Goal: Task Accomplishment & Management: Use online tool/utility

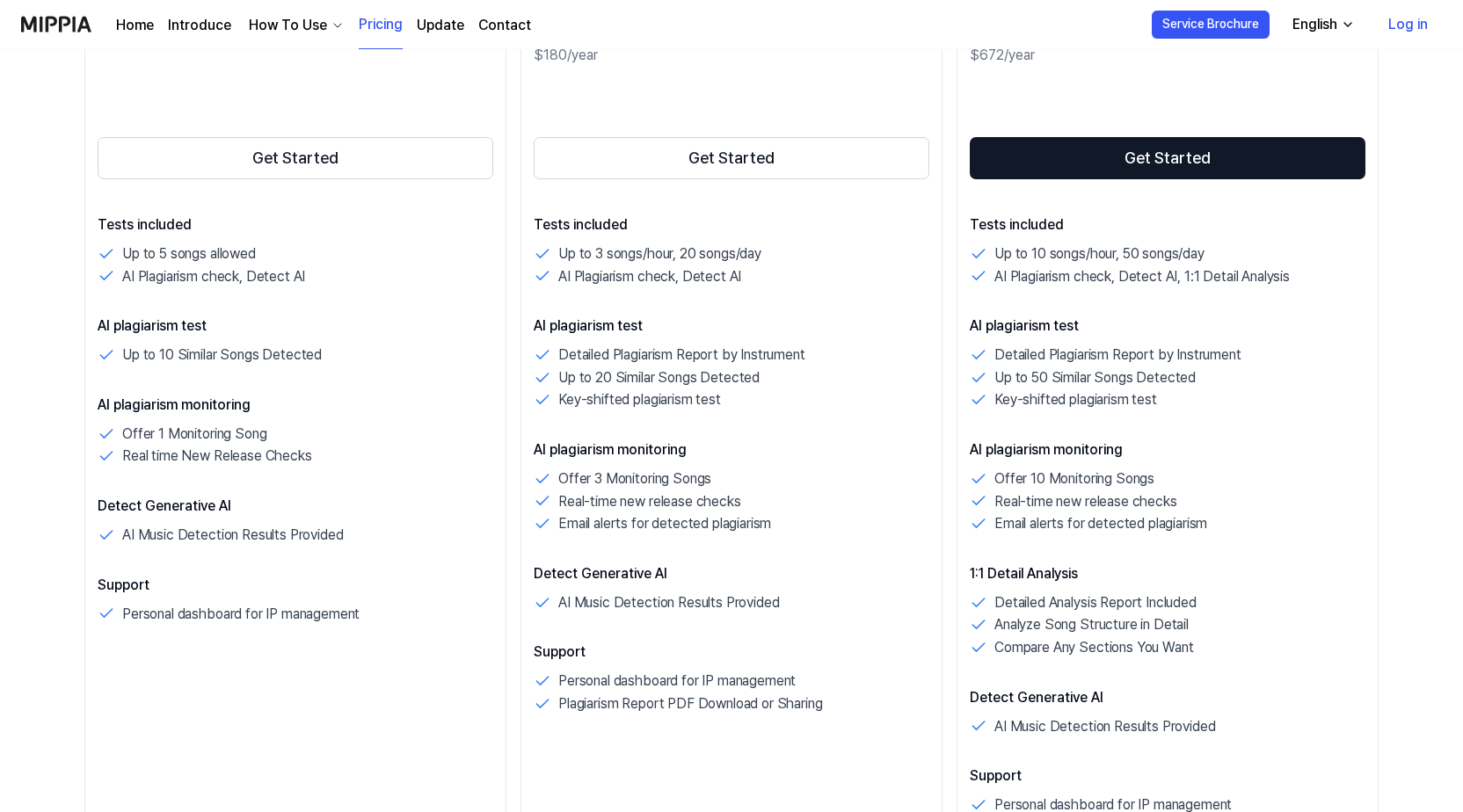
scroll to position [351, 0]
click at [307, 158] on button "Get Started" at bounding box center [296, 157] width 396 height 42
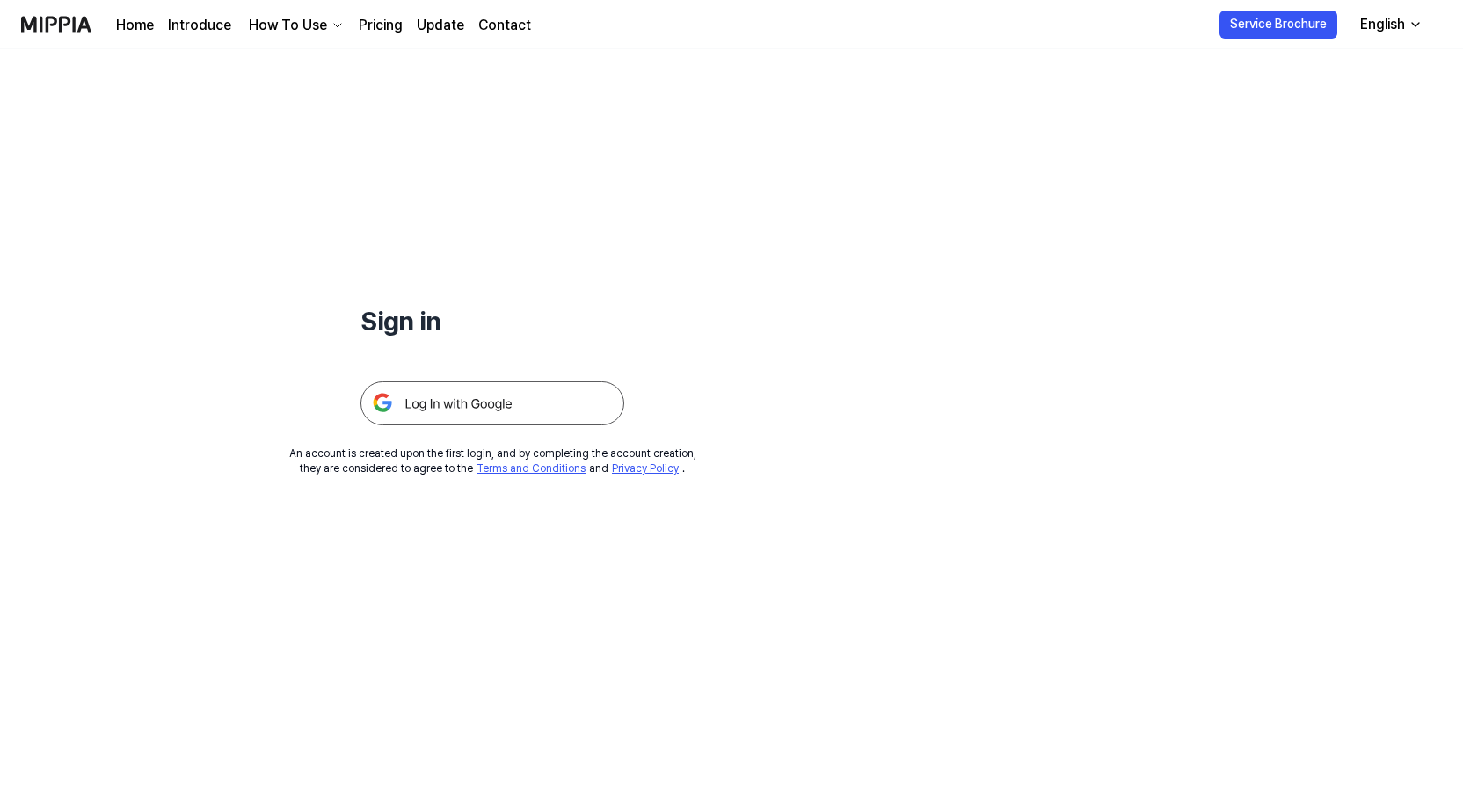
click at [493, 408] on img at bounding box center [492, 403] width 264 height 44
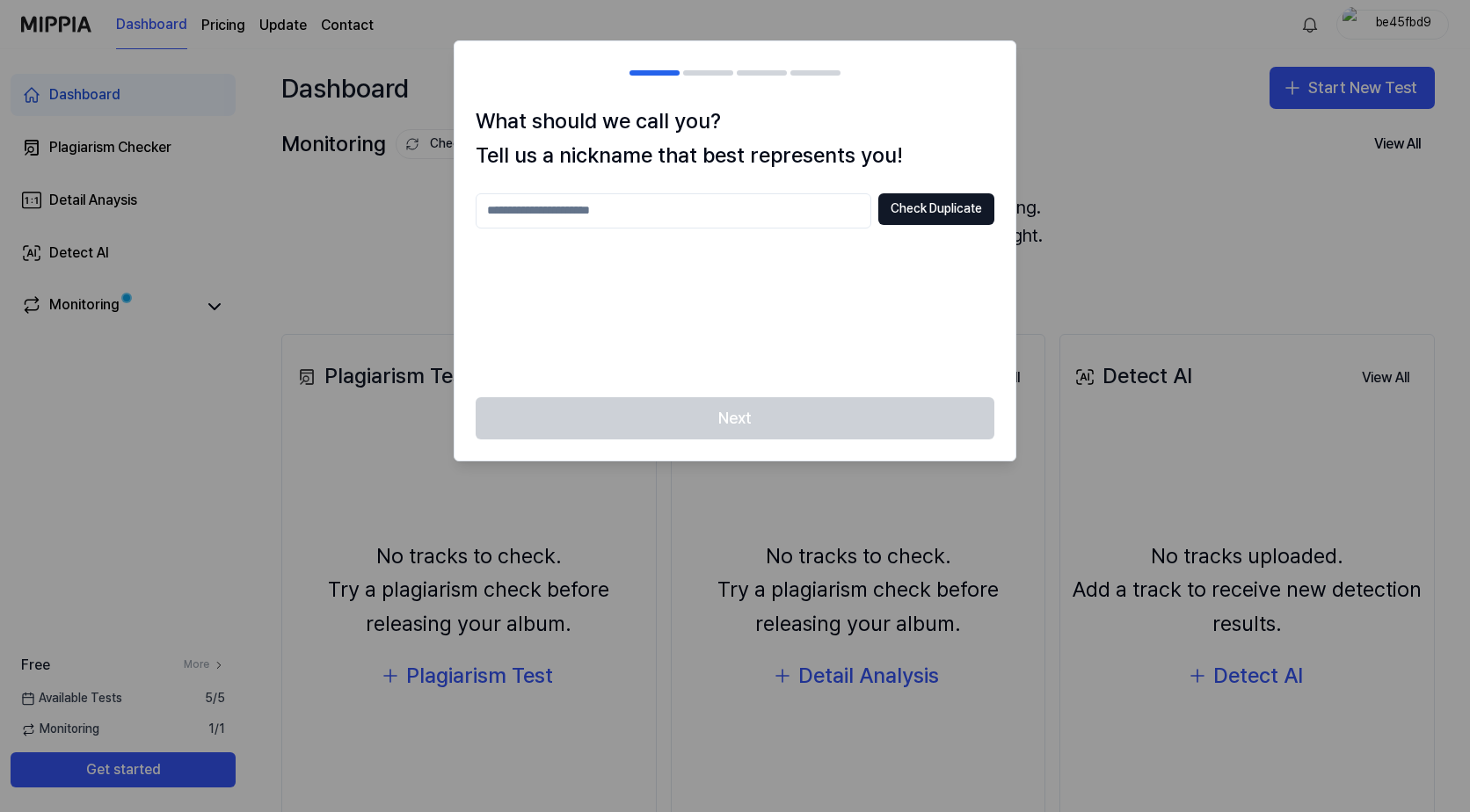
click at [797, 427] on div "Next" at bounding box center [735, 429] width 561 height 64
click at [923, 201] on button "Check Duplicate" at bounding box center [936, 209] width 116 height 32
click at [639, 287] on div "Check Duplicate Please enter between 2 and 20 characters" at bounding box center [735, 284] width 519 height 183
click at [697, 83] on h2 at bounding box center [735, 73] width 561 height 64
click at [660, 243] on p "Please enter between 2 and 20 characters" at bounding box center [735, 241] width 519 height 18
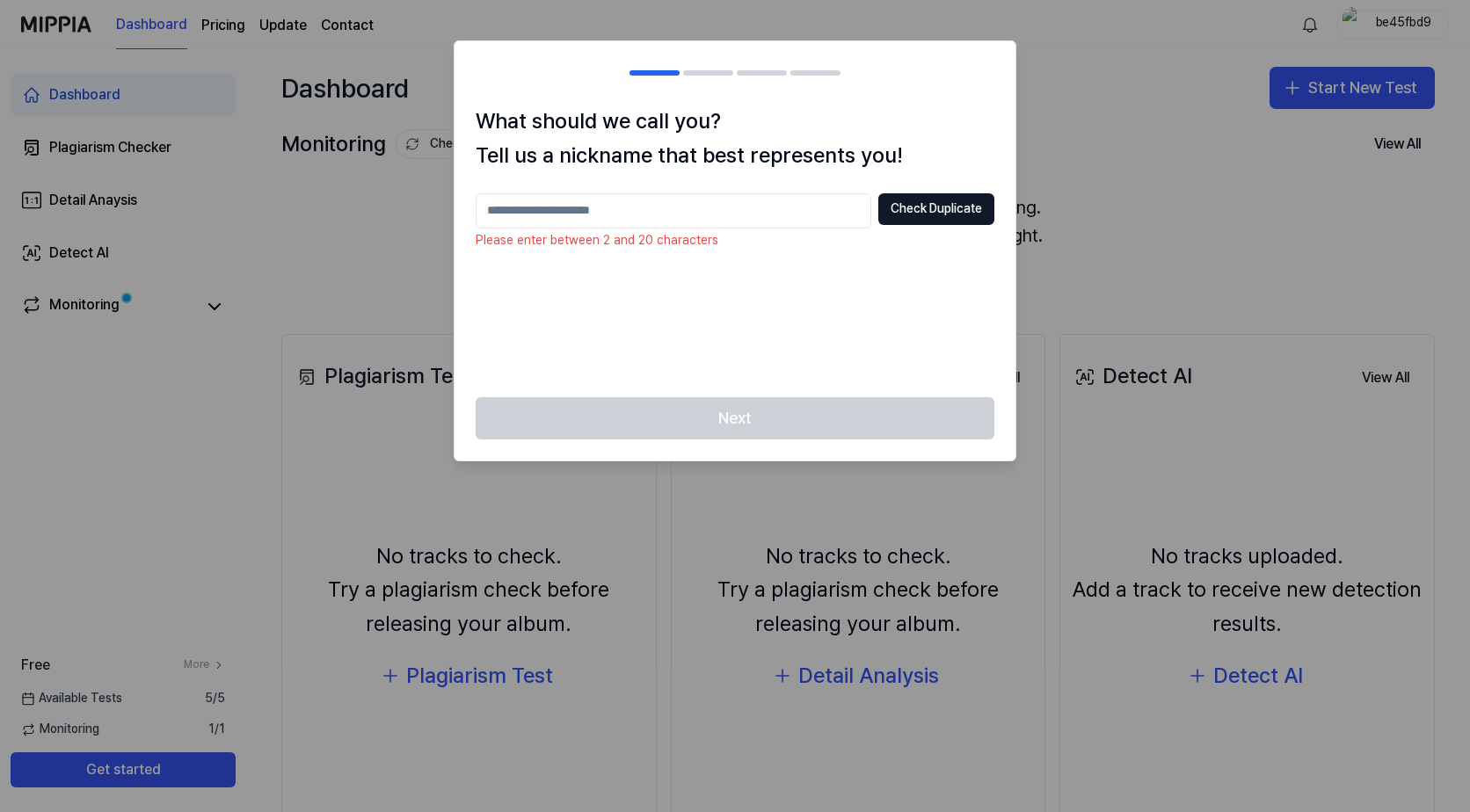
click at [649, 217] on input "text" at bounding box center [674, 211] width 396 height 35
click at [921, 199] on button "Check Duplicate" at bounding box center [936, 209] width 116 height 32
click at [560, 206] on input "*****" at bounding box center [674, 211] width 396 height 35
drag, startPoint x: 548, startPoint y: 211, endPoint x: 449, endPoint y: 211, distance: 99.0
click at [449, 211] on body "Dashboard Pricing Update Contact be45fbd9 Dashboard Plagiarism Checker Detail A…" at bounding box center [735, 406] width 1470 height 812
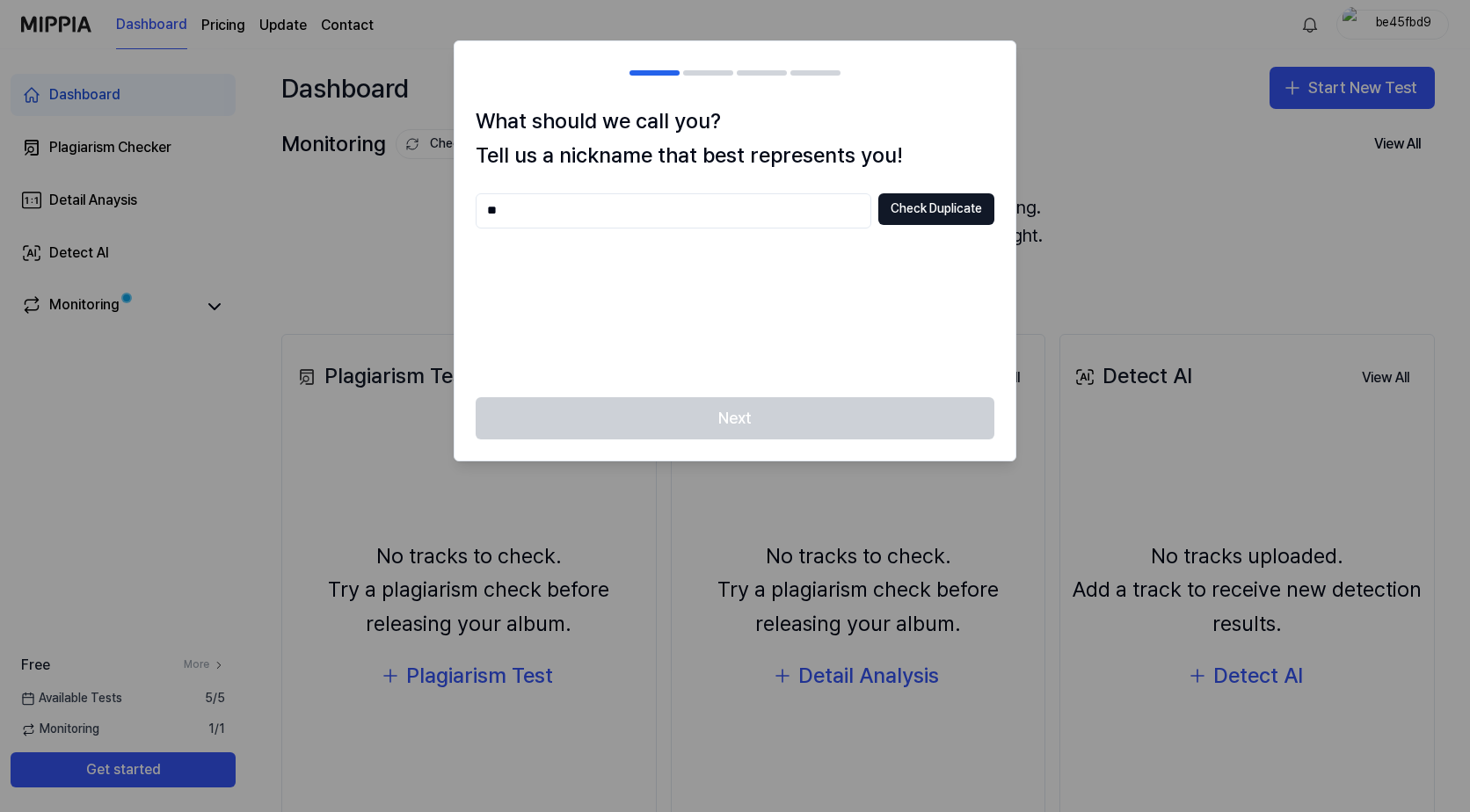
type input "*"
type input "*******"
click at [908, 207] on button "Check Duplicate" at bounding box center [936, 209] width 116 height 32
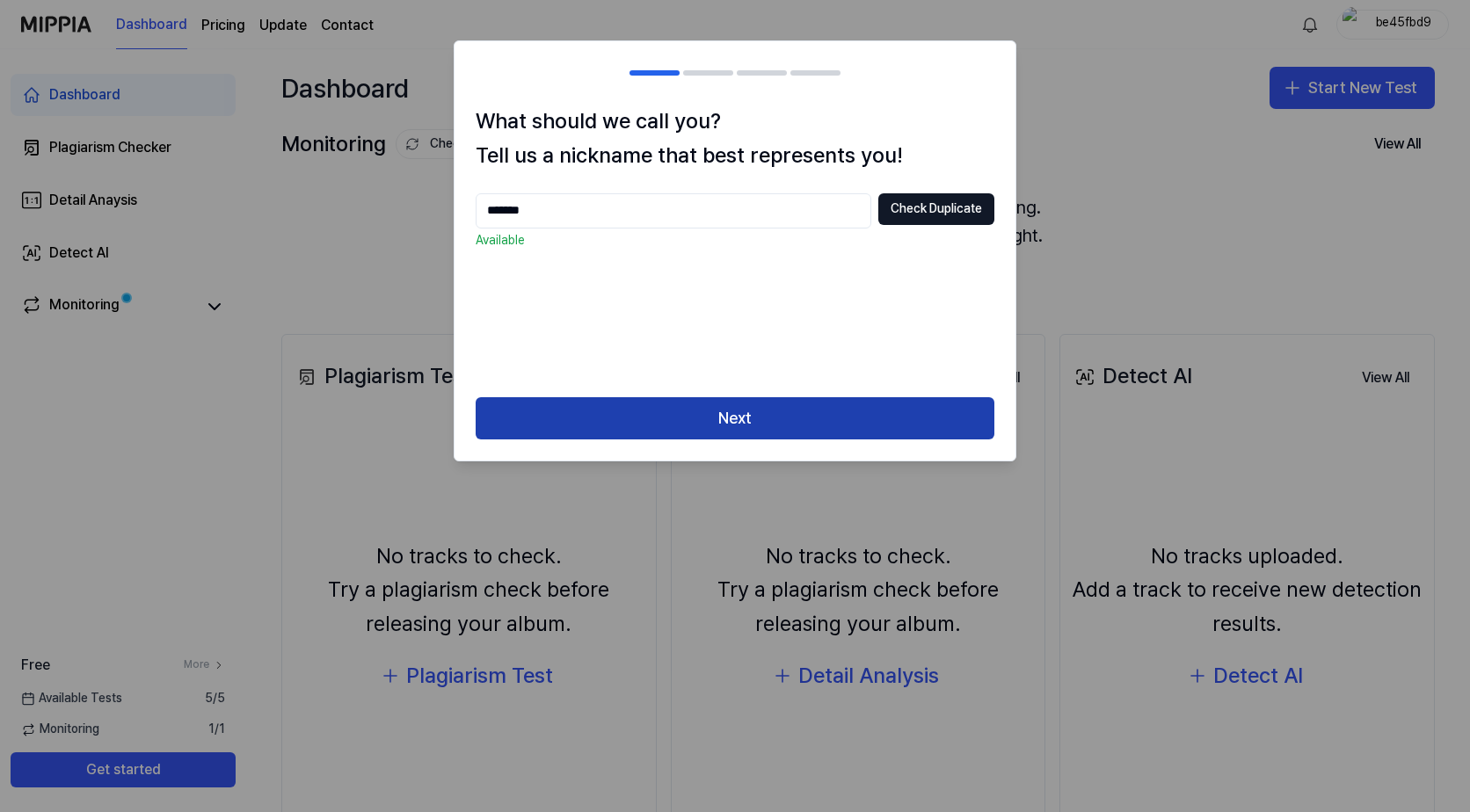
click at [760, 419] on button "Next" at bounding box center [735, 418] width 519 height 42
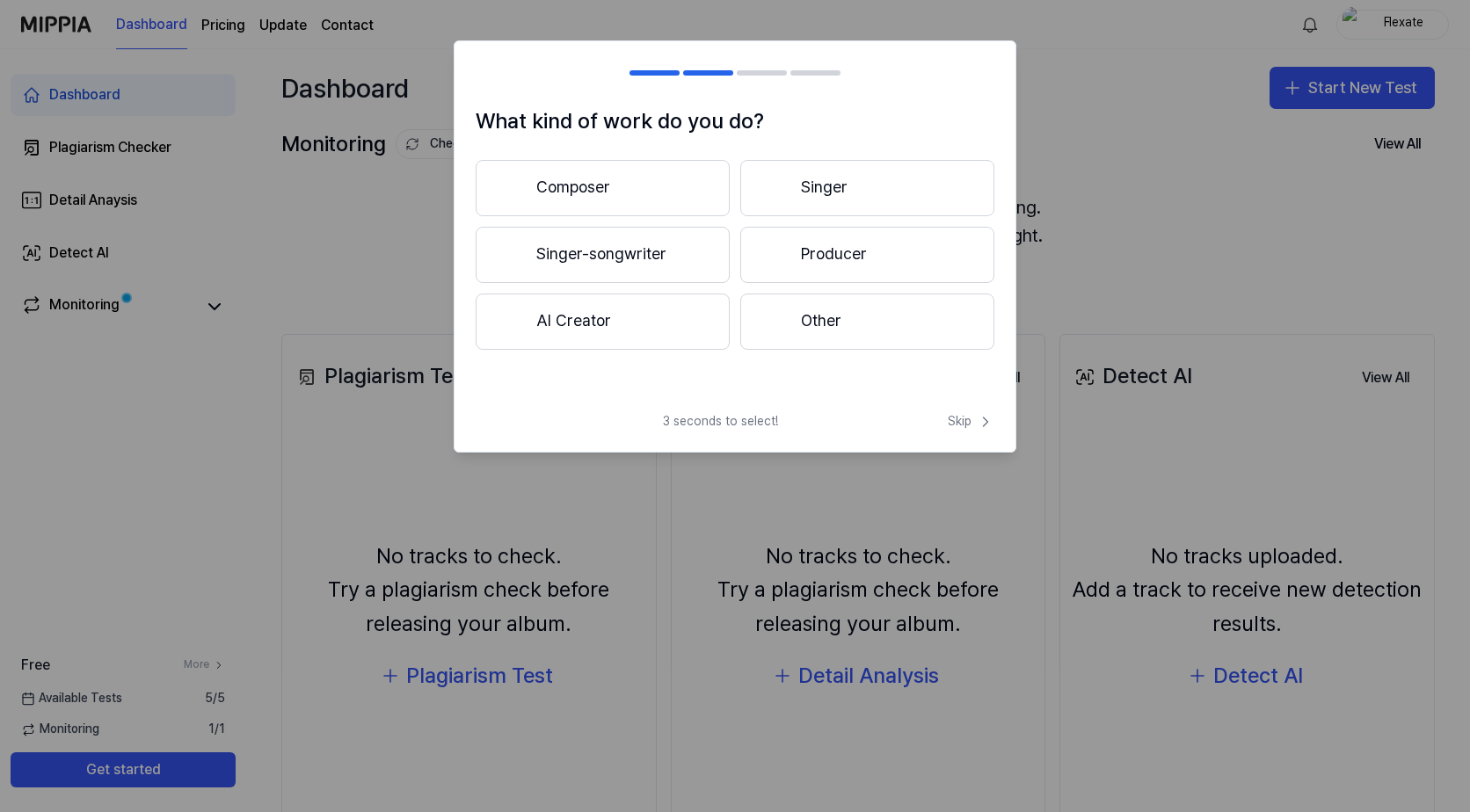
click at [830, 260] on button "Producer" at bounding box center [868, 255] width 254 height 56
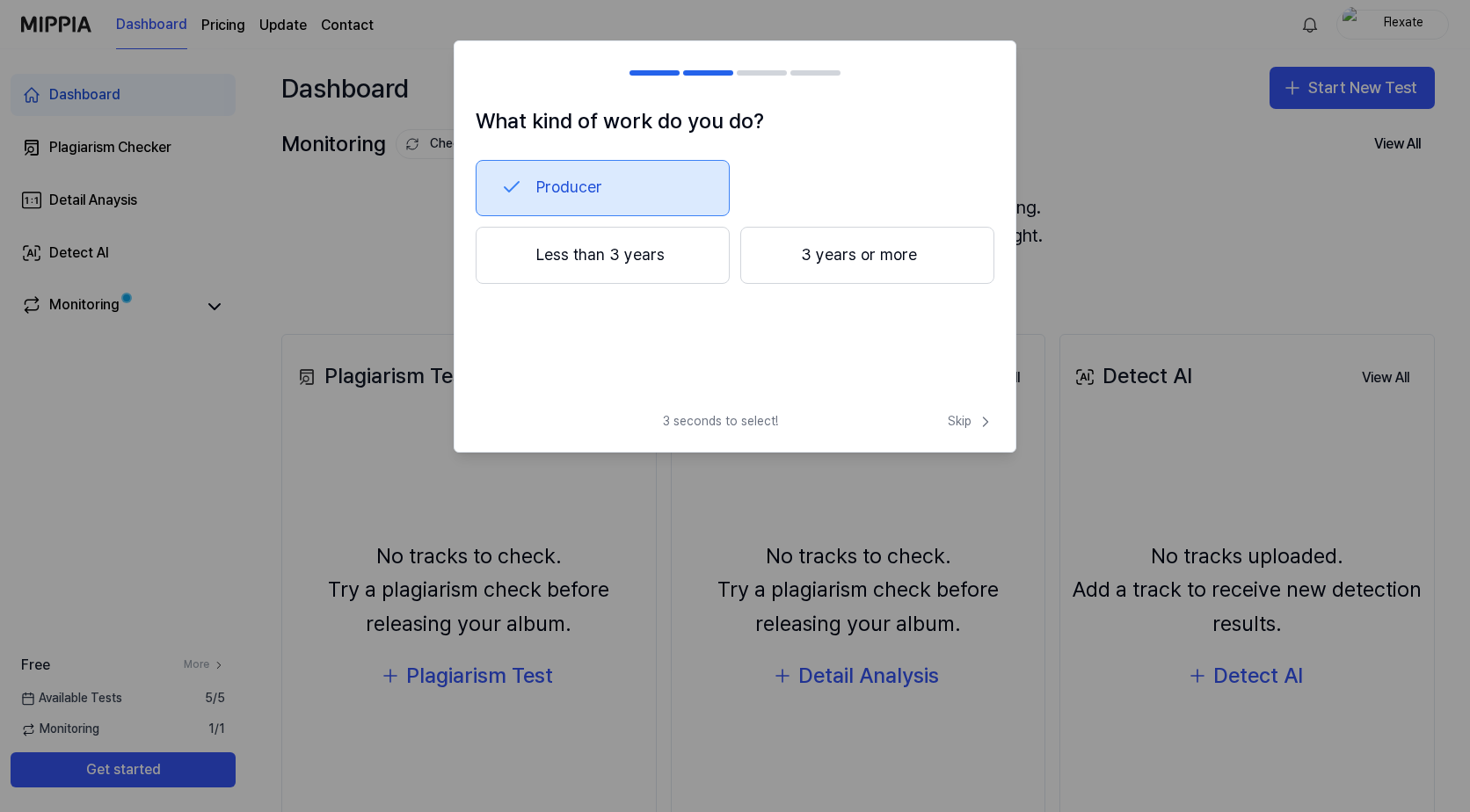
click at [858, 264] on button "3 years or more" at bounding box center [868, 256] width 254 height 58
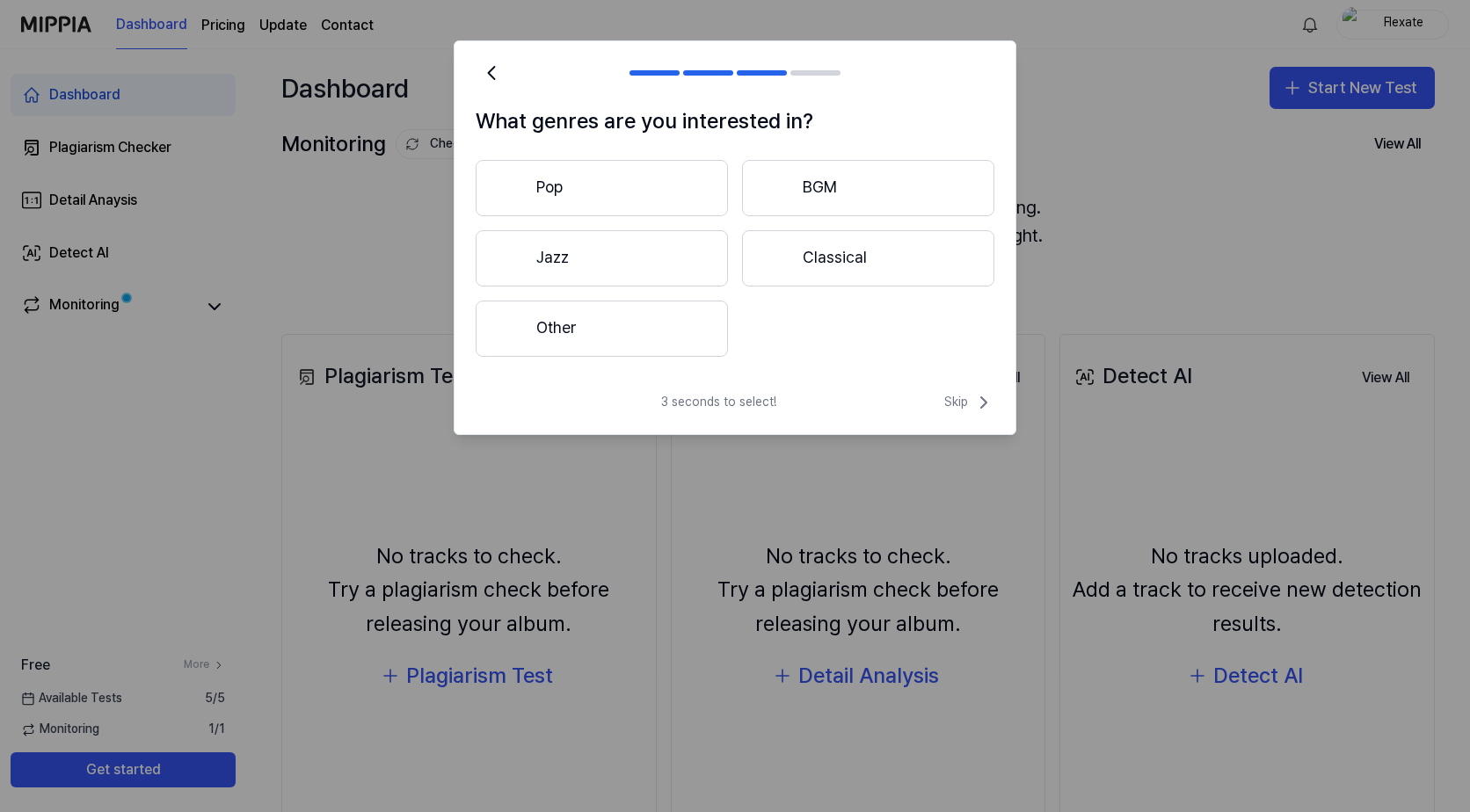
click at [578, 185] on button "Pop" at bounding box center [602, 188] width 253 height 56
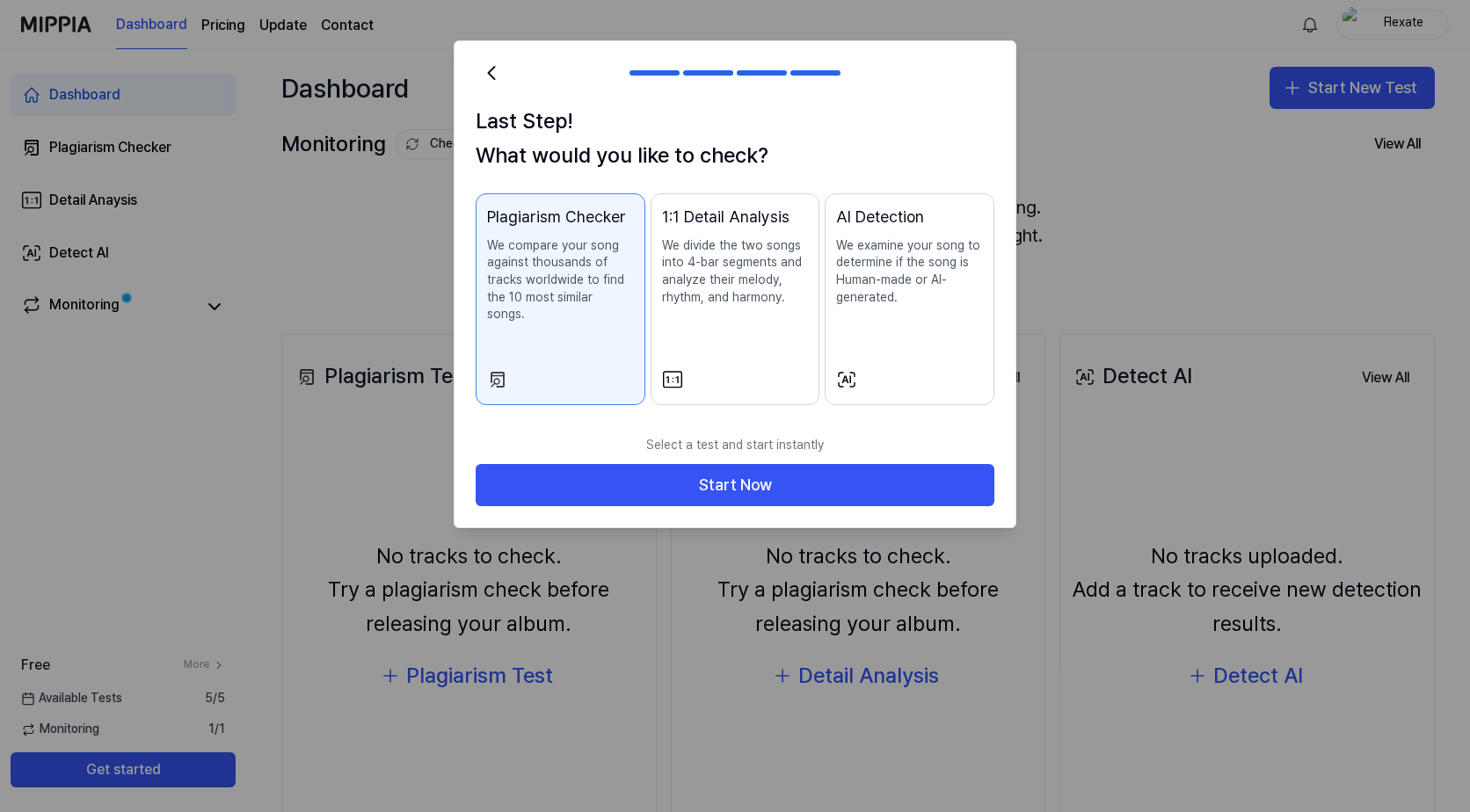
click at [682, 275] on p "We divide the two songs into 4-bar segments and analyze their melody, rhythm, a…" at bounding box center [735, 272] width 147 height 69
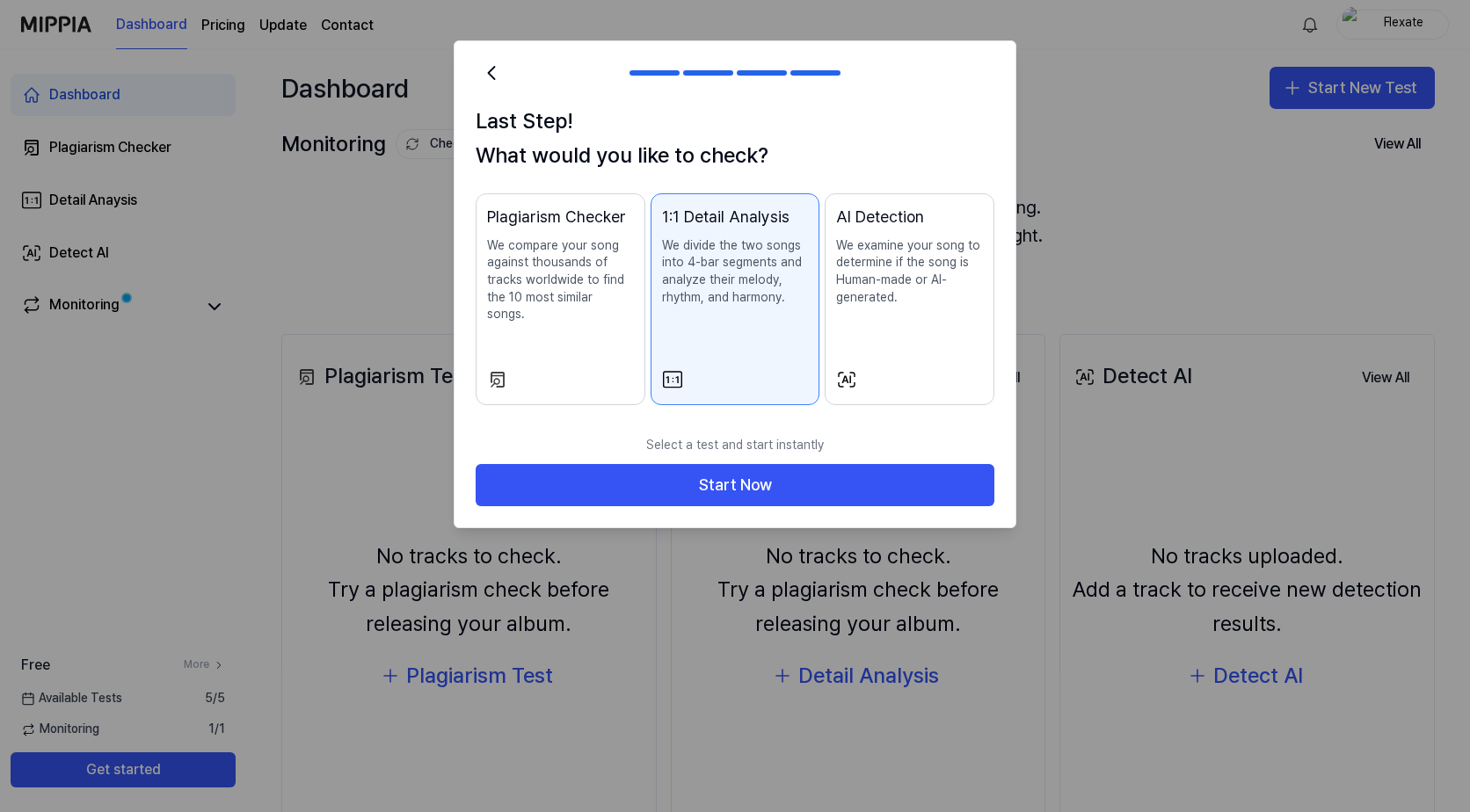
click at [897, 272] on p "We examine your song to determine if the song is Human-made or AI-generated." at bounding box center [909, 272] width 147 height 69
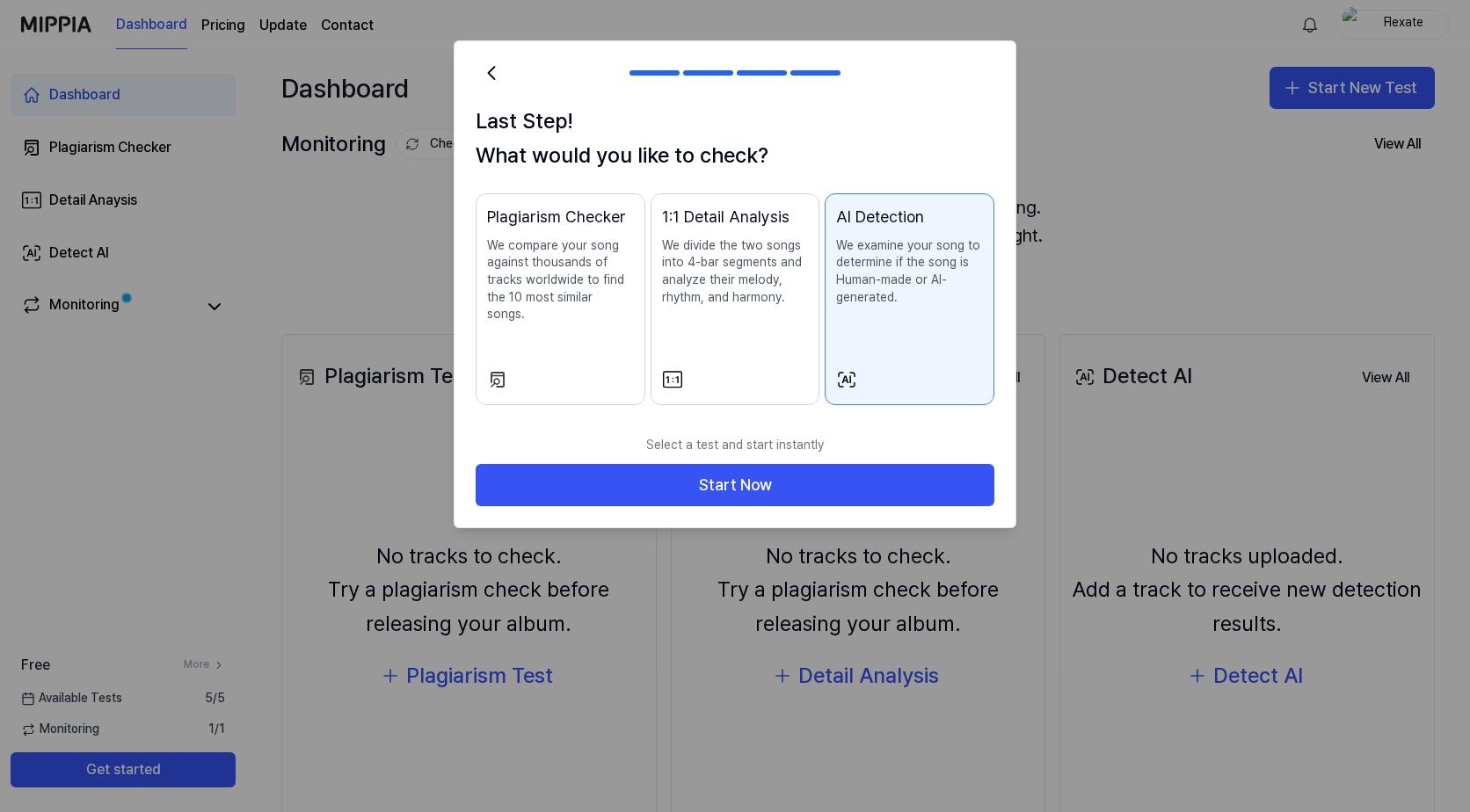
click at [577, 295] on p "We compare your song against thousands of tracks worldwide to find the 10 most …" at bounding box center [561, 281] width 147 height 86
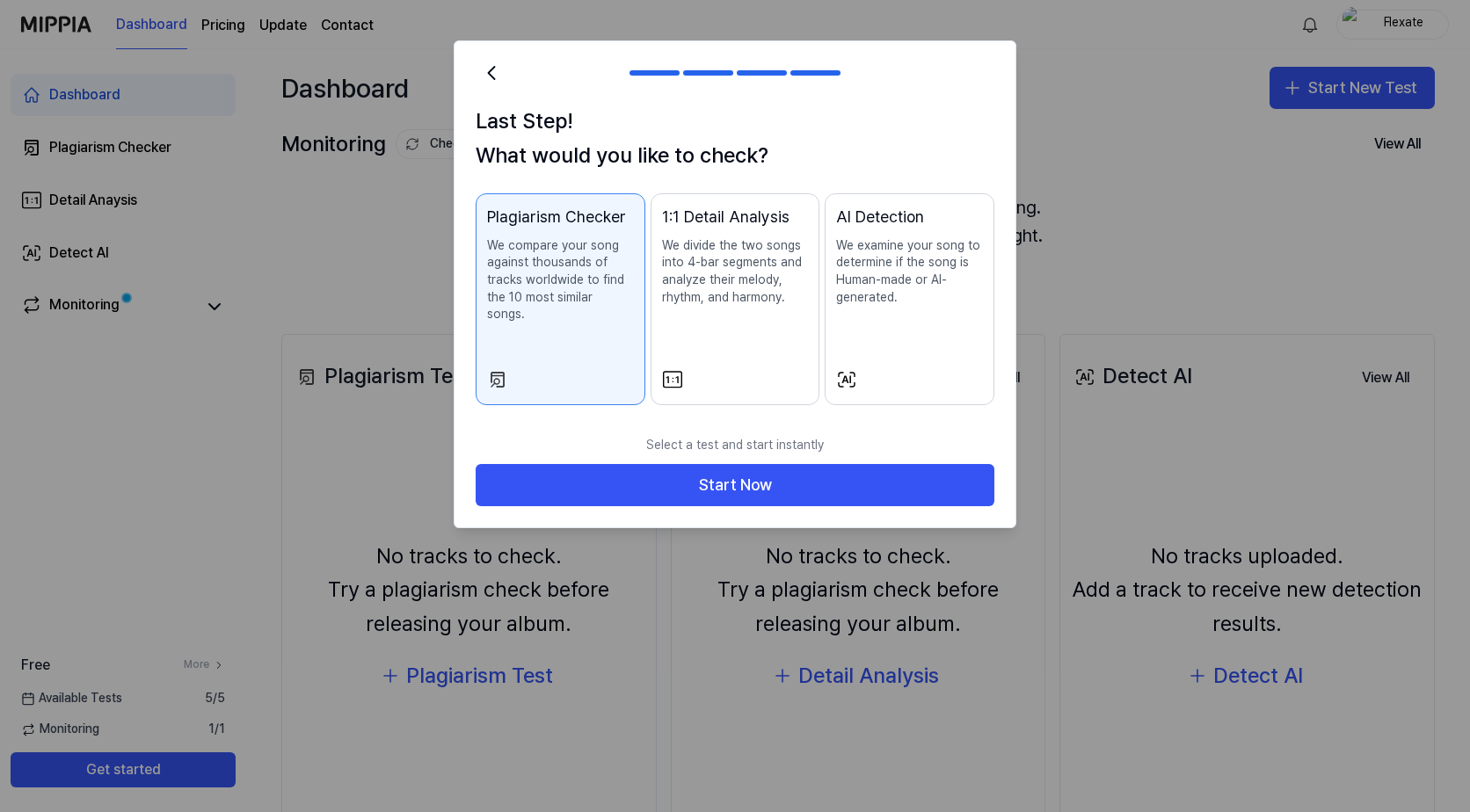
click at [768, 249] on p "We divide the two songs into 4-bar segments and analyze their melody, rhythm, a…" at bounding box center [735, 272] width 147 height 69
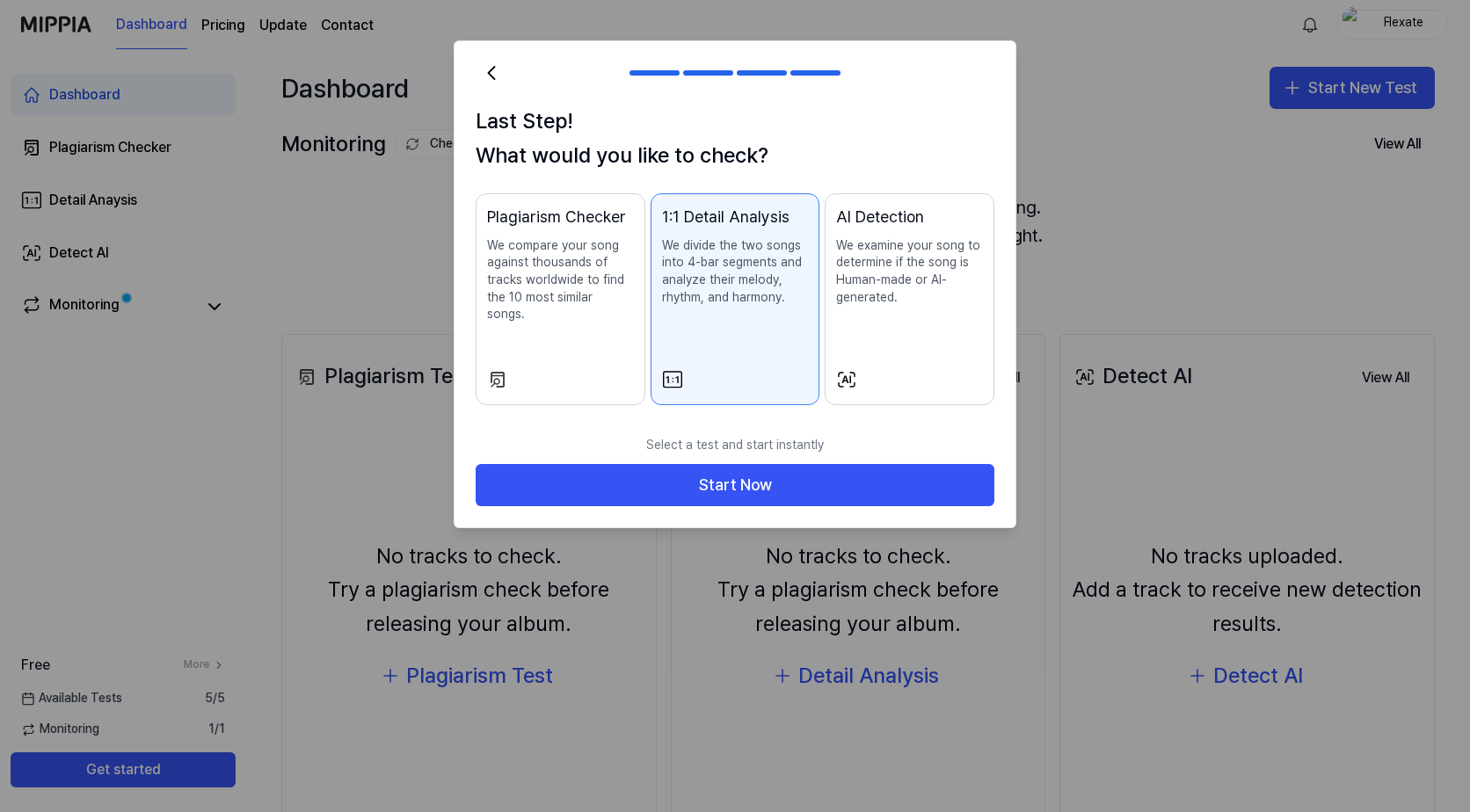
click at [516, 293] on p "We compare your song against thousands of tracks worldwide to find the 10 most …" at bounding box center [561, 281] width 147 height 86
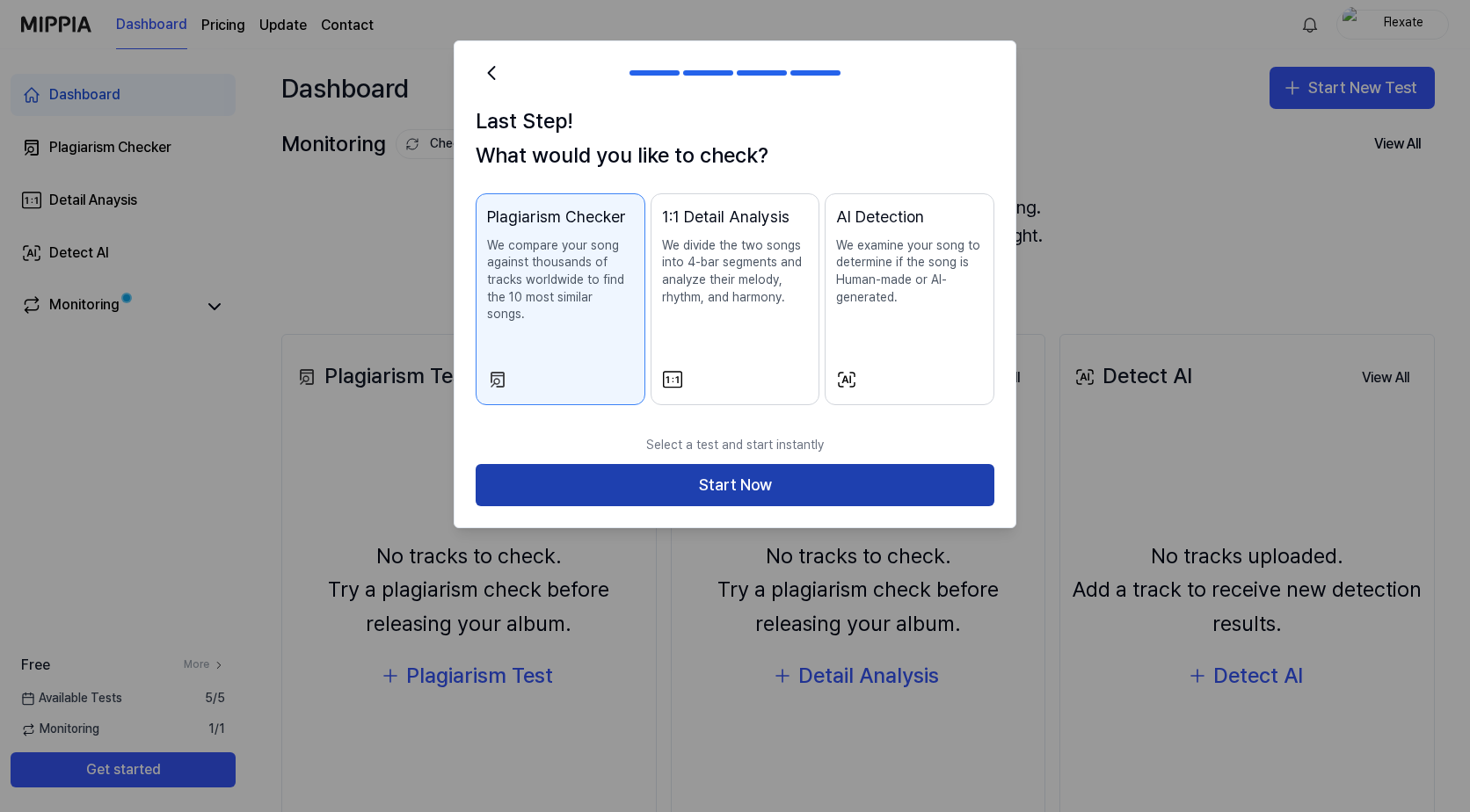
click at [795, 476] on button "Start Now" at bounding box center [735, 485] width 519 height 42
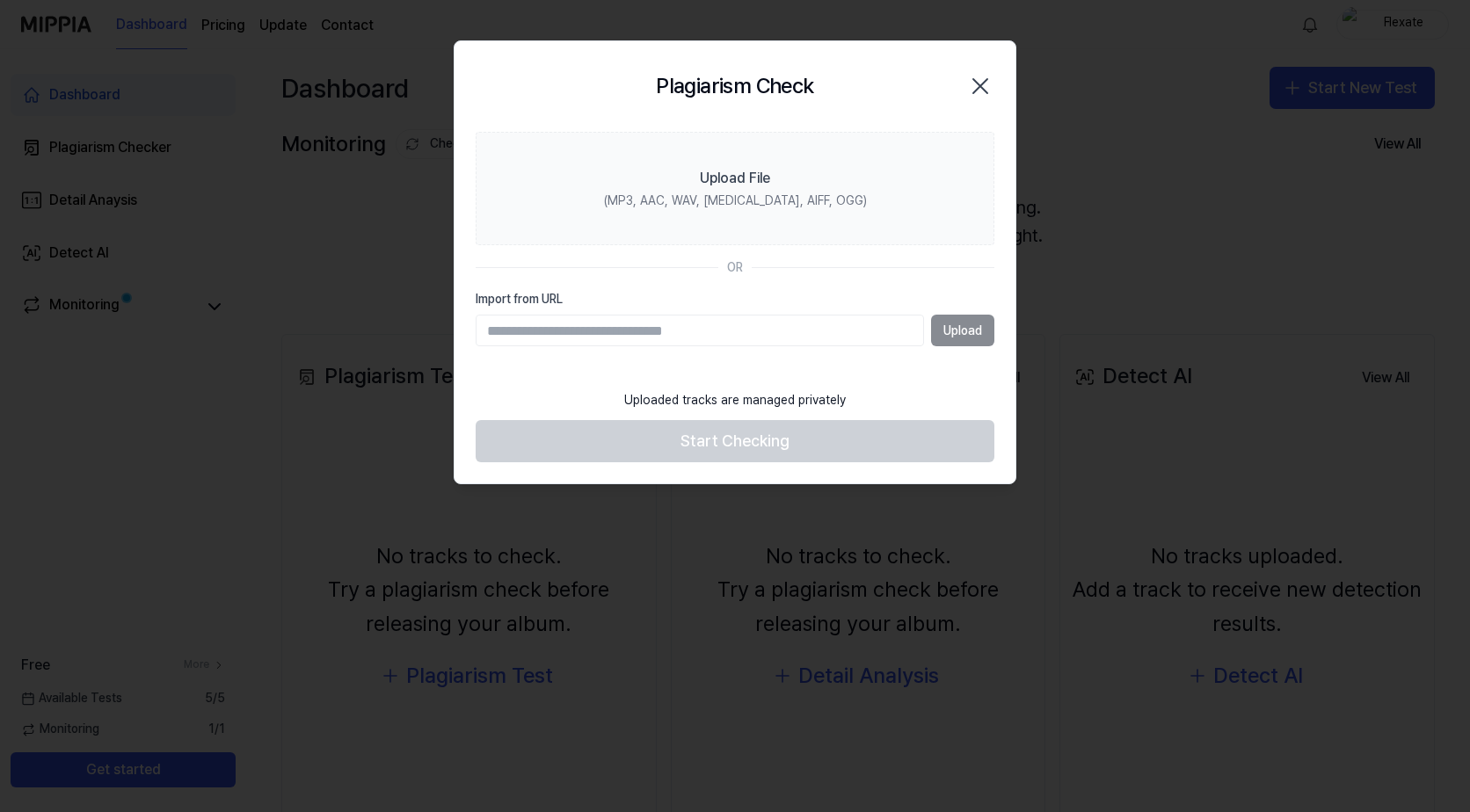
click at [973, 337] on div "Upload" at bounding box center [735, 331] width 519 height 32
click at [967, 328] on div "Upload" at bounding box center [735, 331] width 519 height 32
click at [602, 325] on input "Import from URL" at bounding box center [700, 331] width 449 height 32
click at [940, 409] on footer "Uploaded tracks are managed privately Start Checking" at bounding box center [735, 422] width 519 height 81
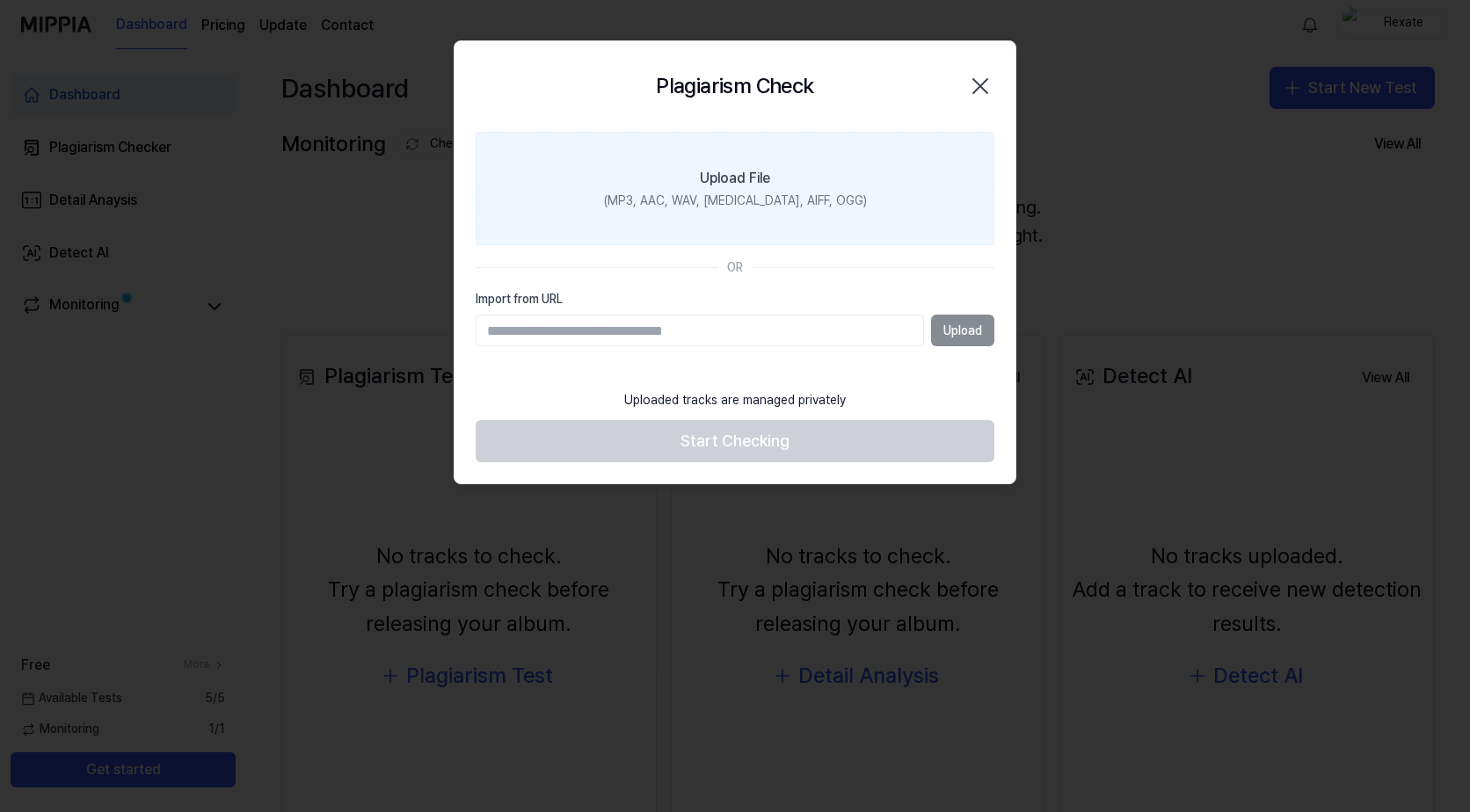
click at [774, 190] on label "Upload File (MP3, AAC, WAV, FLAC, AIFF, OGG)" at bounding box center [735, 188] width 519 height 114
click at [0, 0] on input "Upload File (MP3, AAC, WAV, FLAC, AIFF, OGG)" at bounding box center [0, 0] width 0 height 0
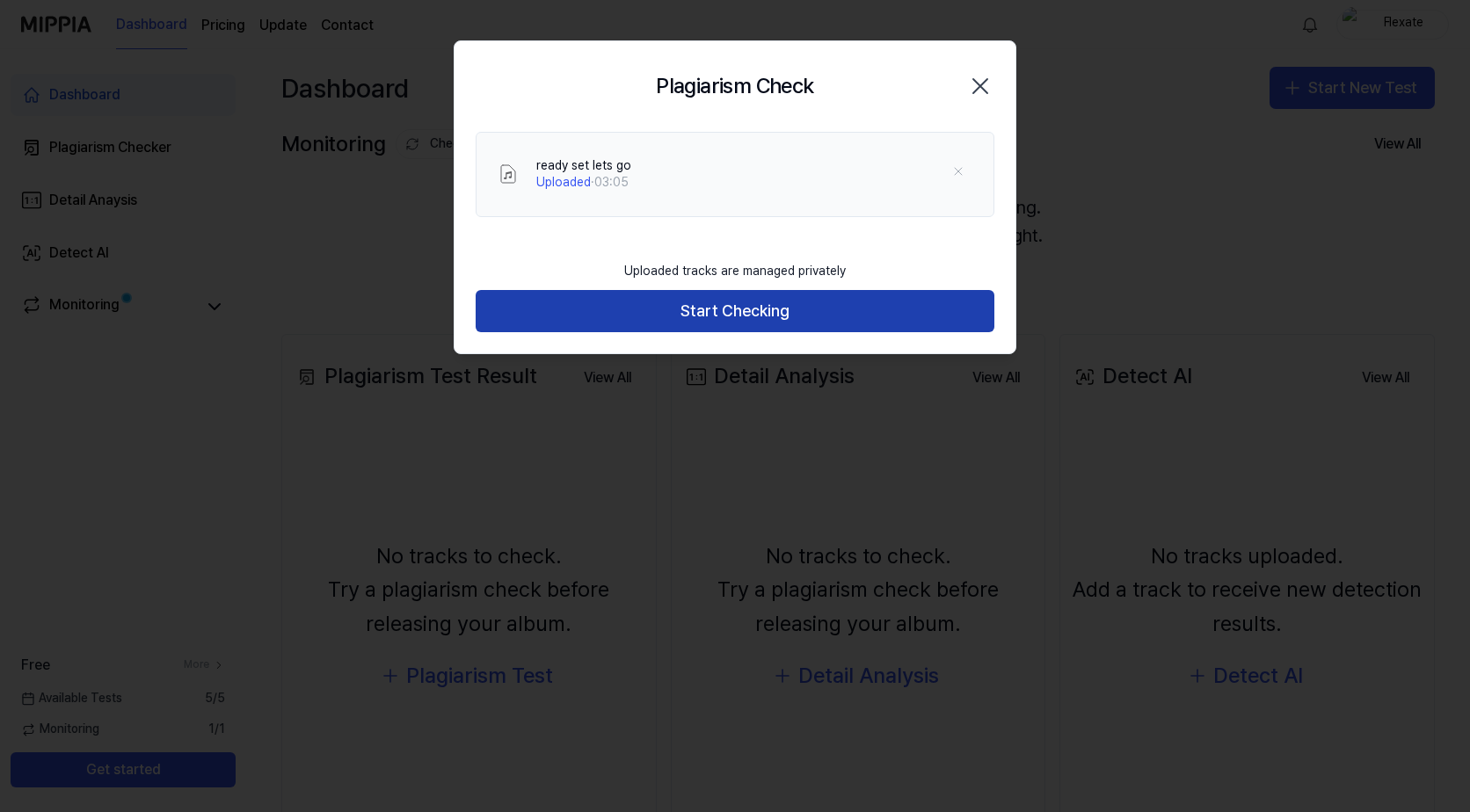
click at [768, 305] on button "Start Checking" at bounding box center [735, 312] width 519 height 42
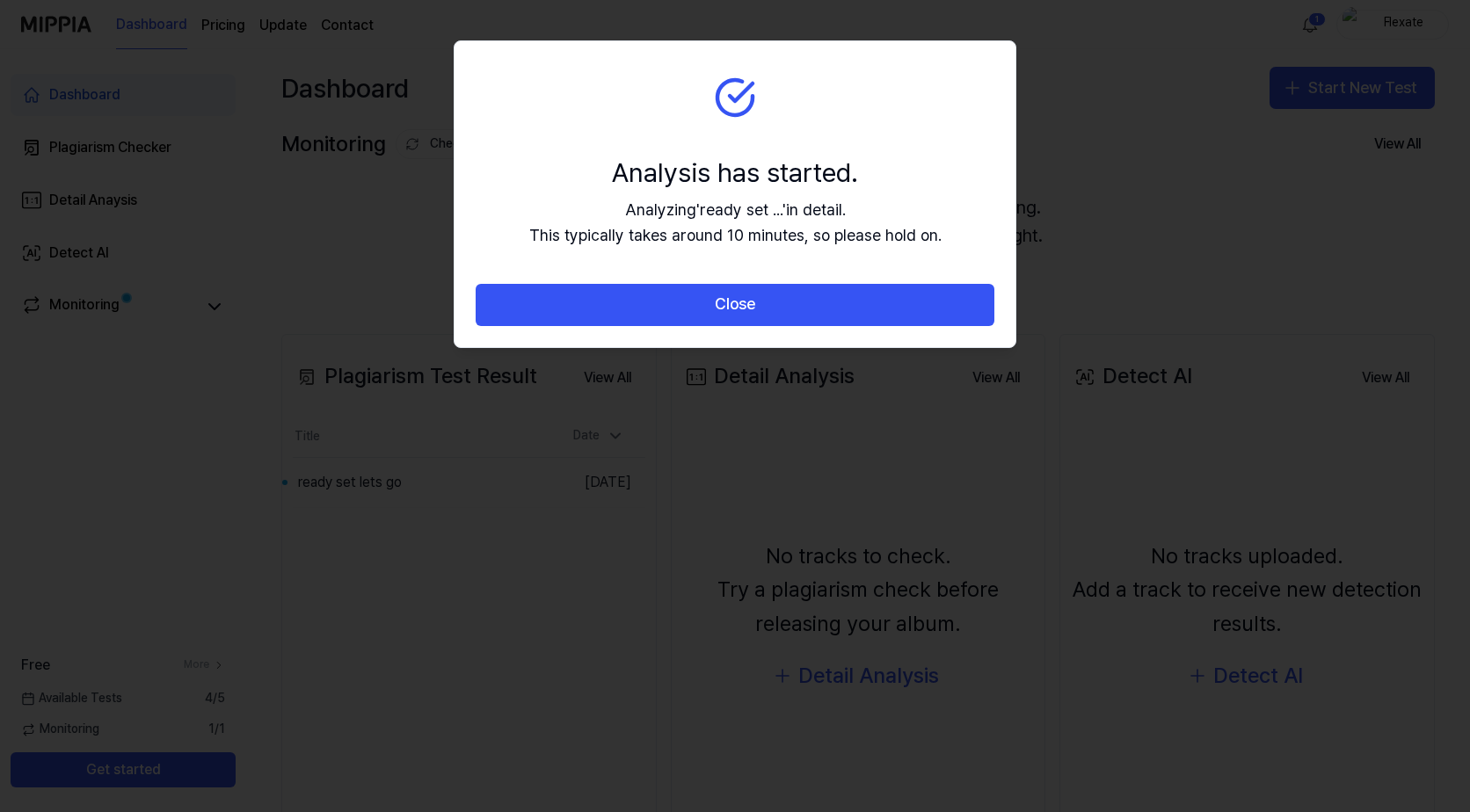
click at [1214, 230] on div at bounding box center [735, 406] width 1470 height 812
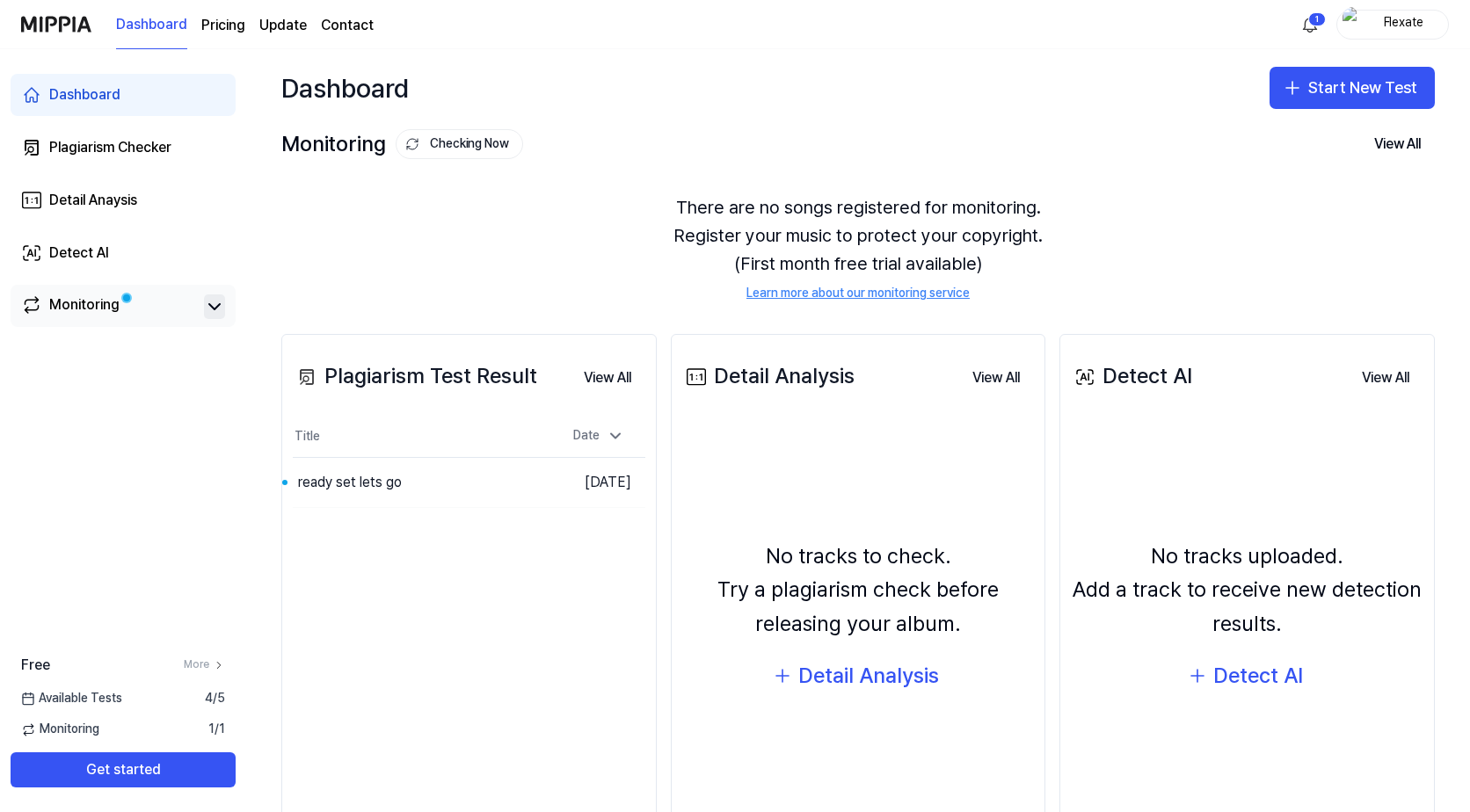
click at [214, 306] on icon at bounding box center [215, 307] width 21 height 21
click at [214, 306] on icon at bounding box center [215, 307] width 11 height 5
click at [94, 307] on div "Monitoring" at bounding box center [85, 307] width 71 height 25
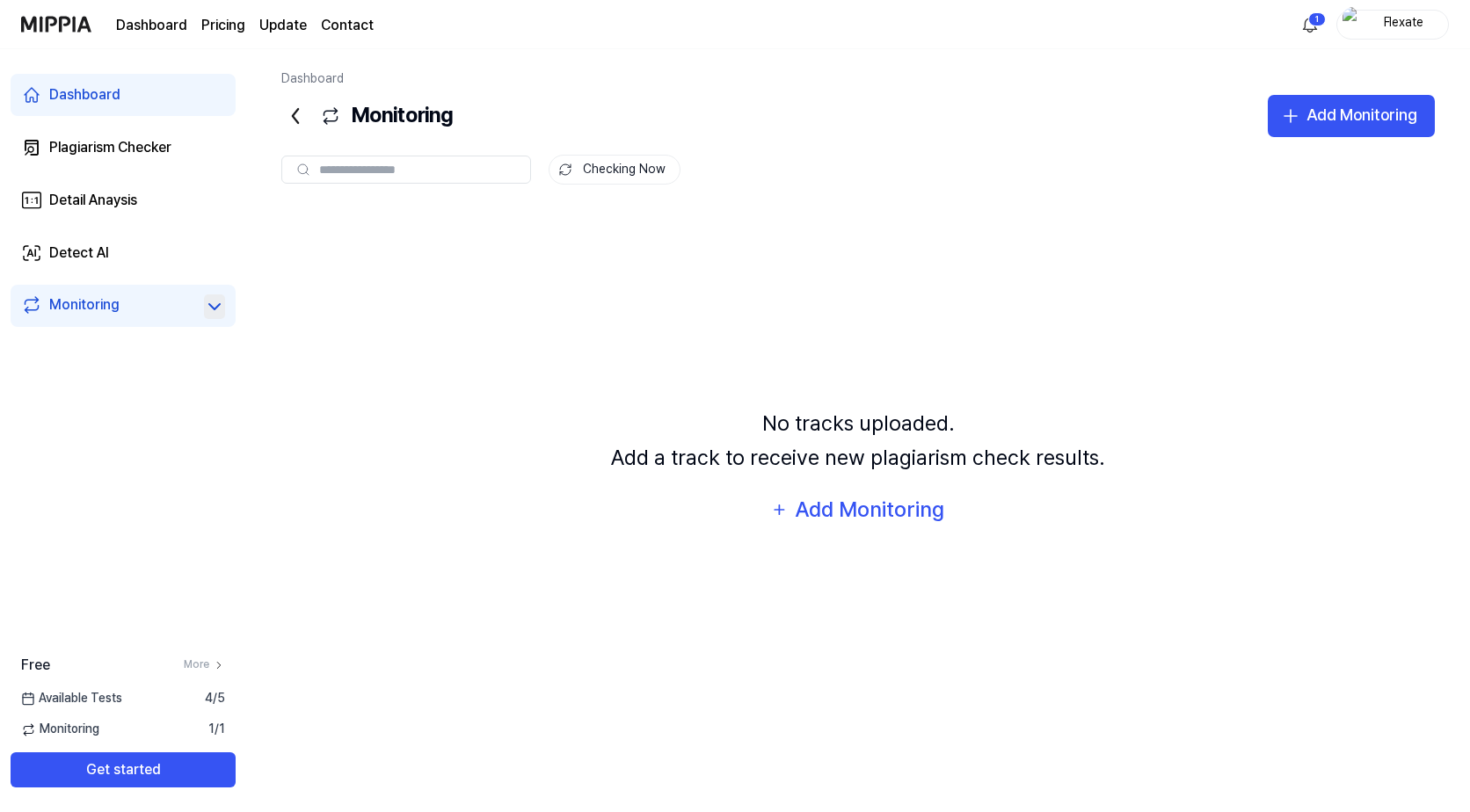
click at [63, 94] on div "Dashboard" at bounding box center [85, 95] width 72 height 21
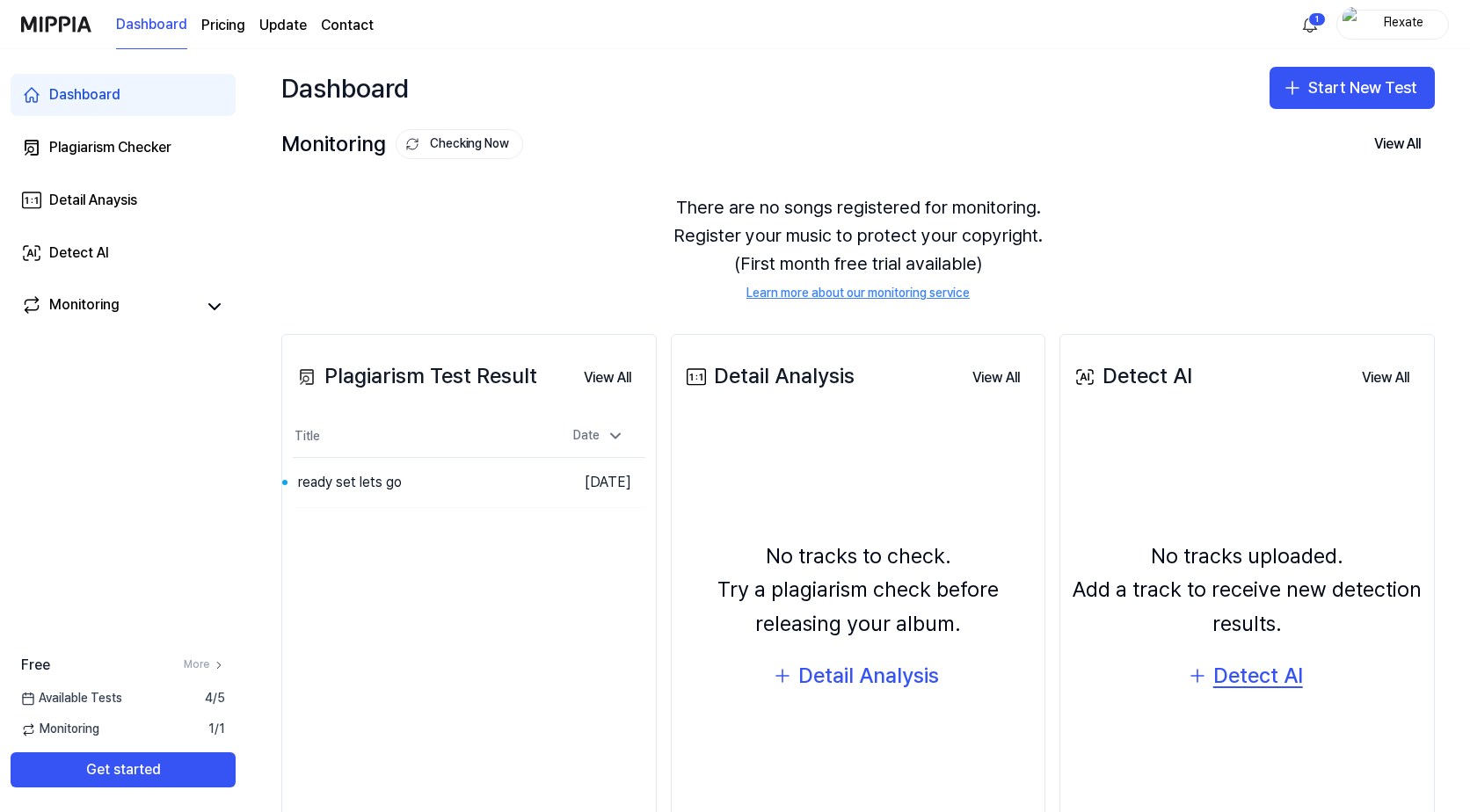
click at [1258, 677] on div "Detect AI" at bounding box center [1258, 676] width 90 height 34
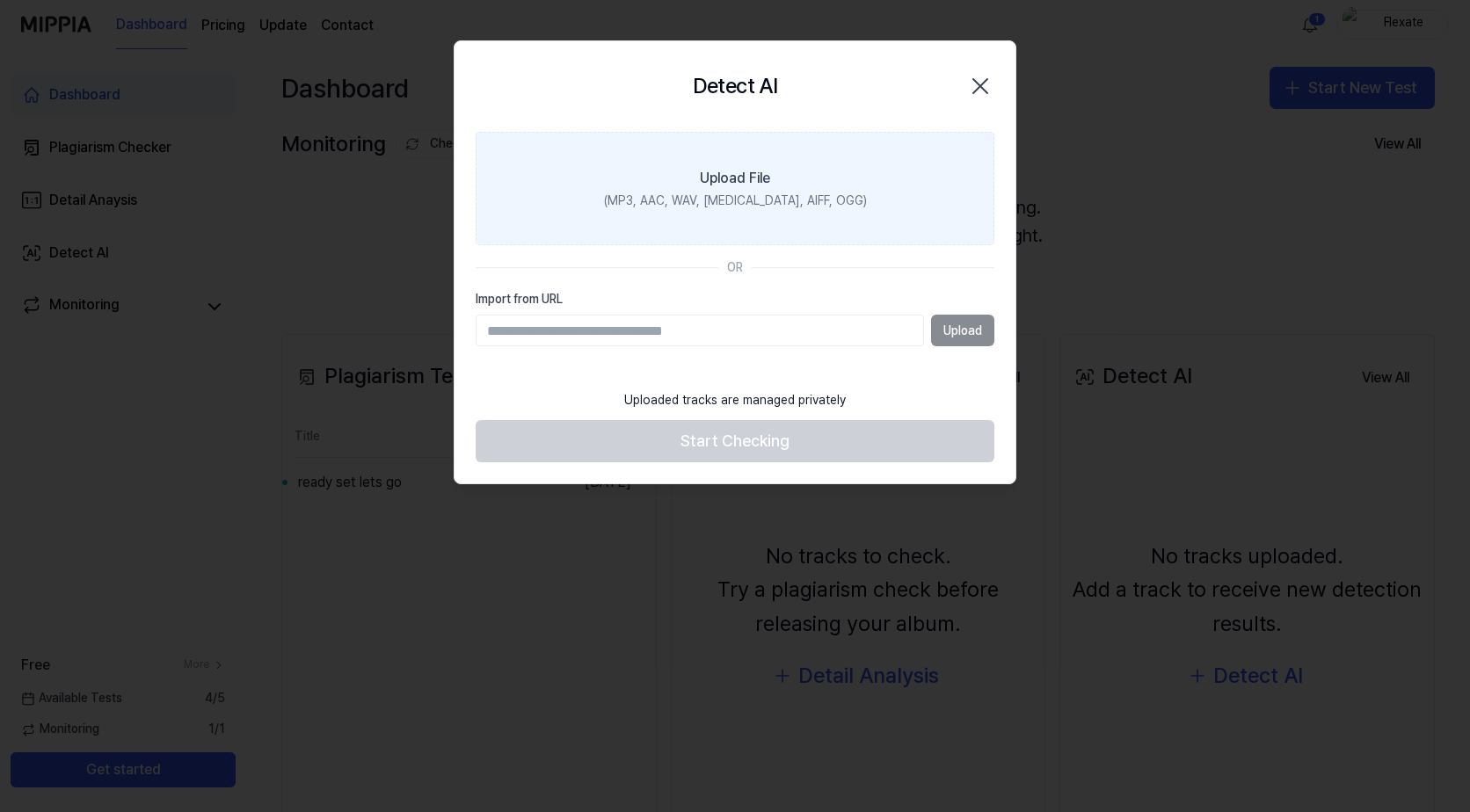
click at [742, 179] on div "Upload File" at bounding box center [735, 178] width 71 height 21
click at [0, 0] on input "Upload File (MP3, AAC, WAV, FLAC, AIFF, OGG)" at bounding box center [0, 0] width 0 height 0
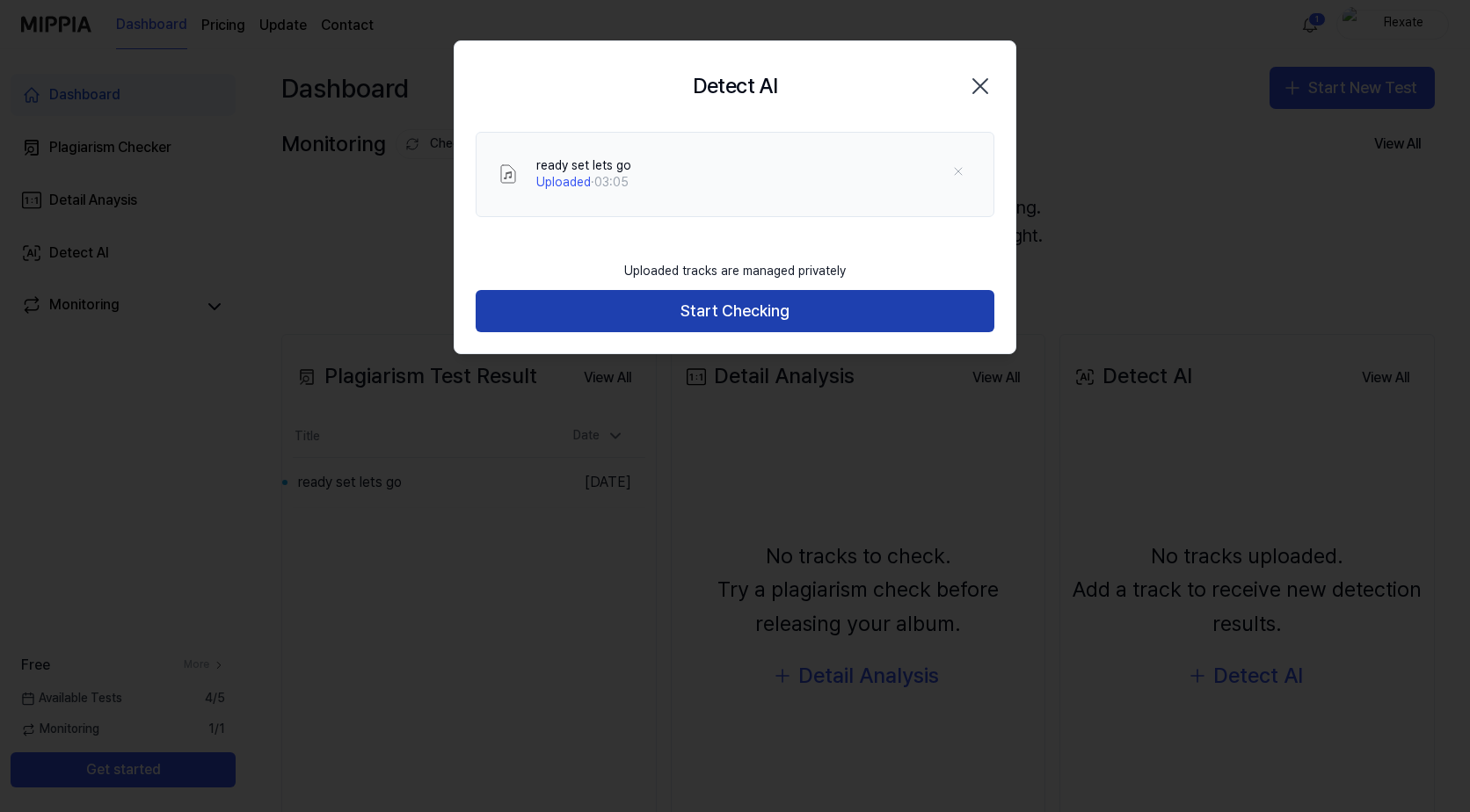
click at [802, 312] on button "Start Checking" at bounding box center [735, 312] width 519 height 42
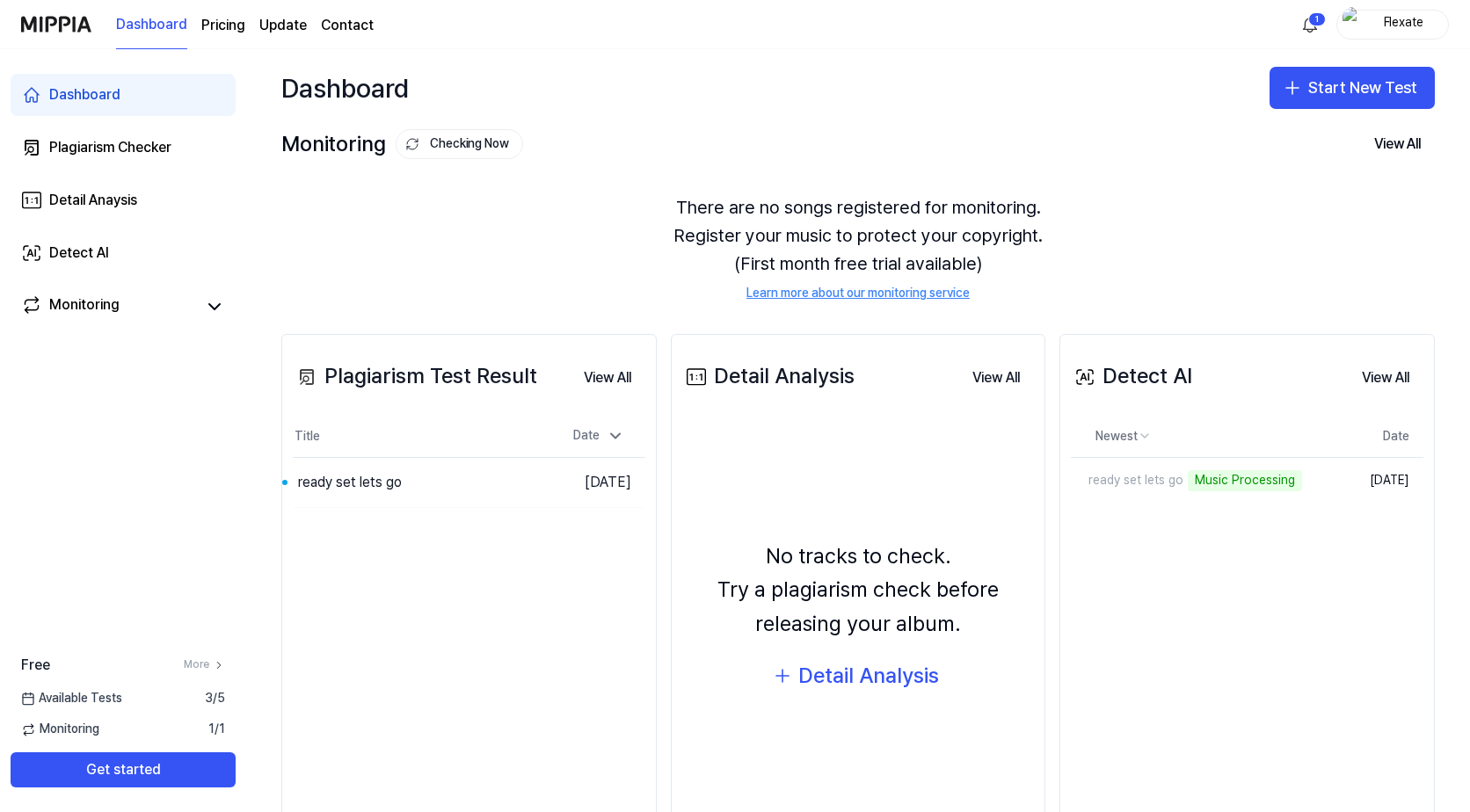
click at [1210, 590] on div "Detect AI View All Detect AI Newest Date ready set lets go Music Processing Del…" at bounding box center [1247, 589] width 375 height 510
click at [1377, 374] on button "View All" at bounding box center [1386, 378] width 76 height 35
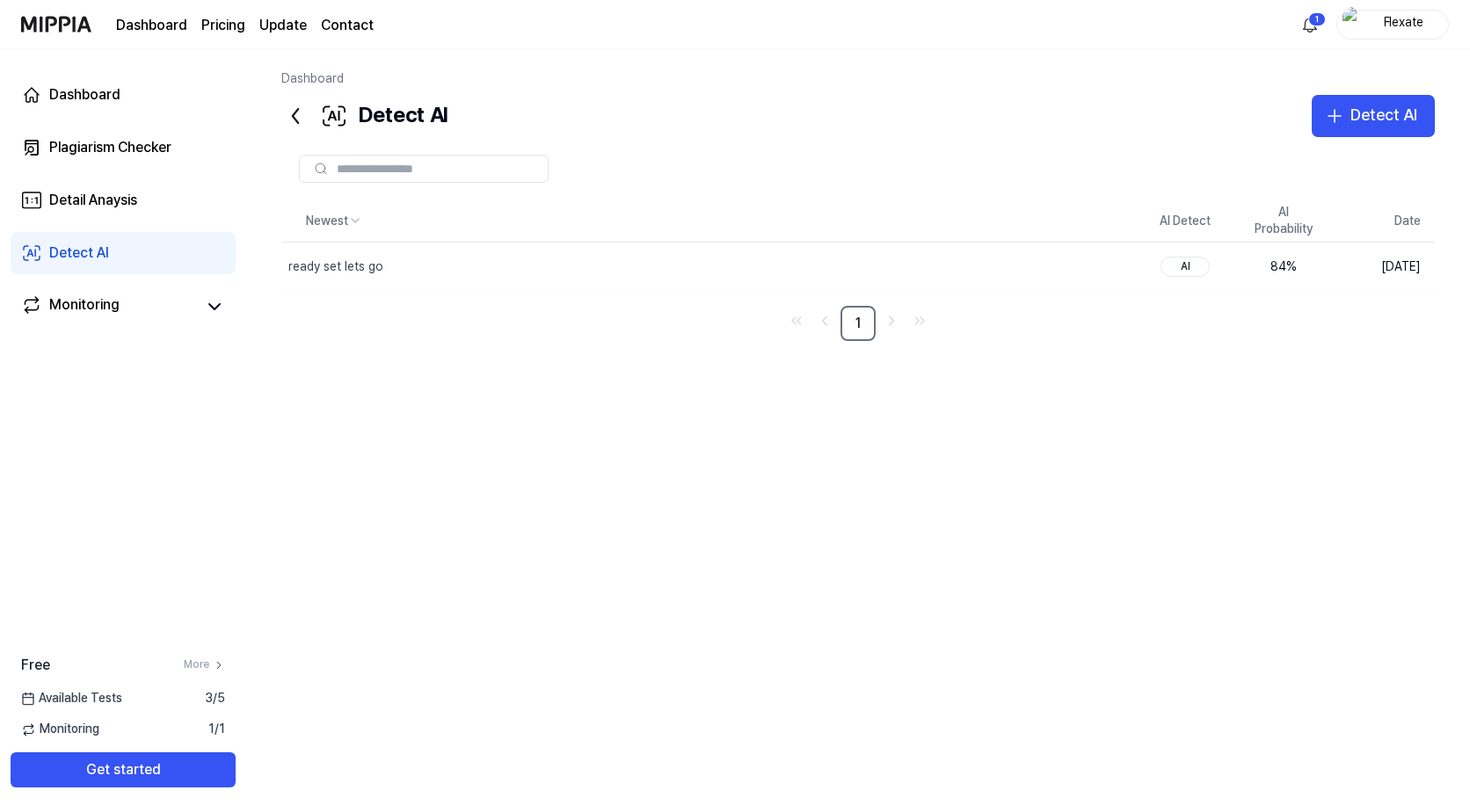
click at [147, 20] on link "Dashboard" at bounding box center [151, 26] width 72 height 21
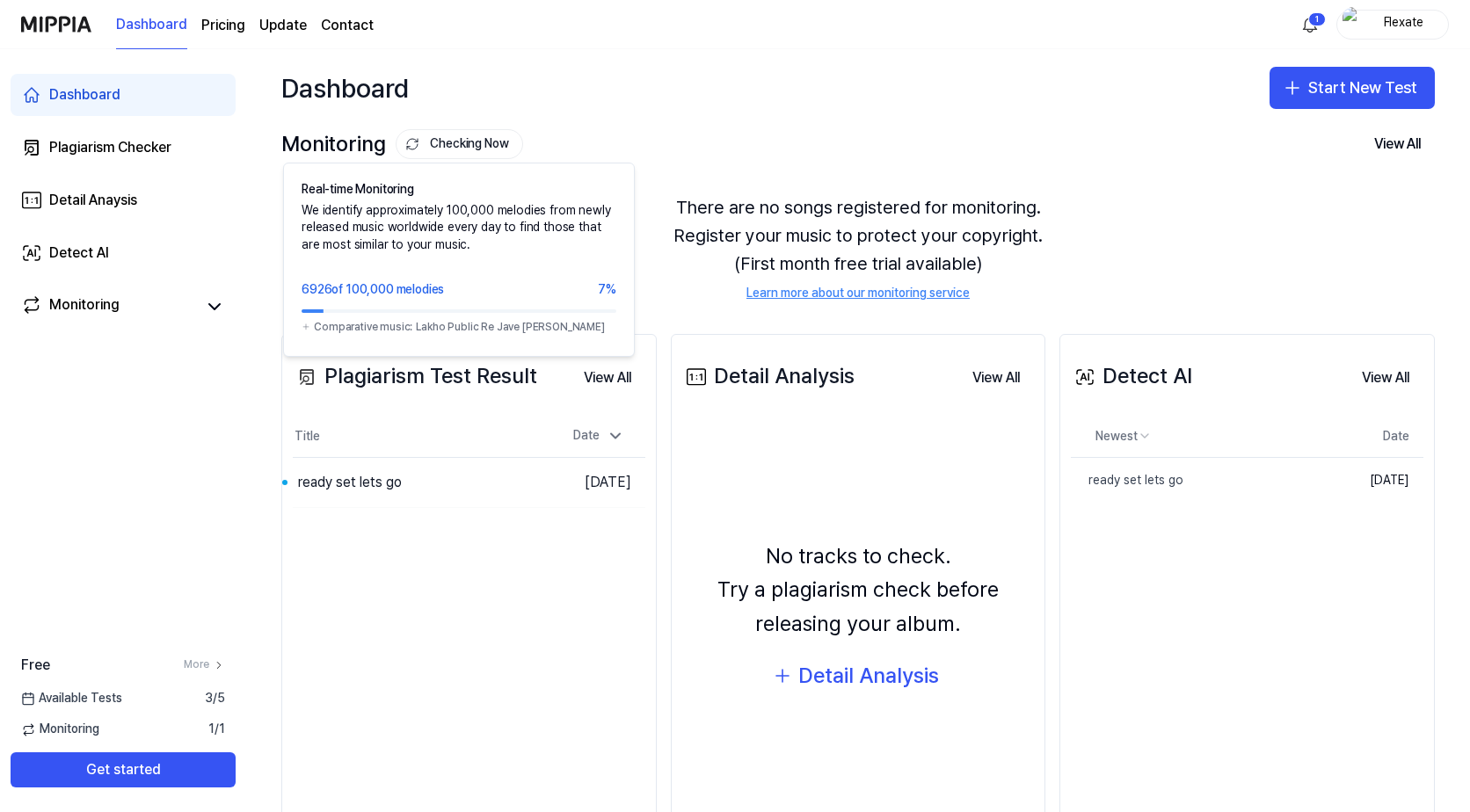
click at [477, 142] on button "Checking Now" at bounding box center [459, 144] width 127 height 30
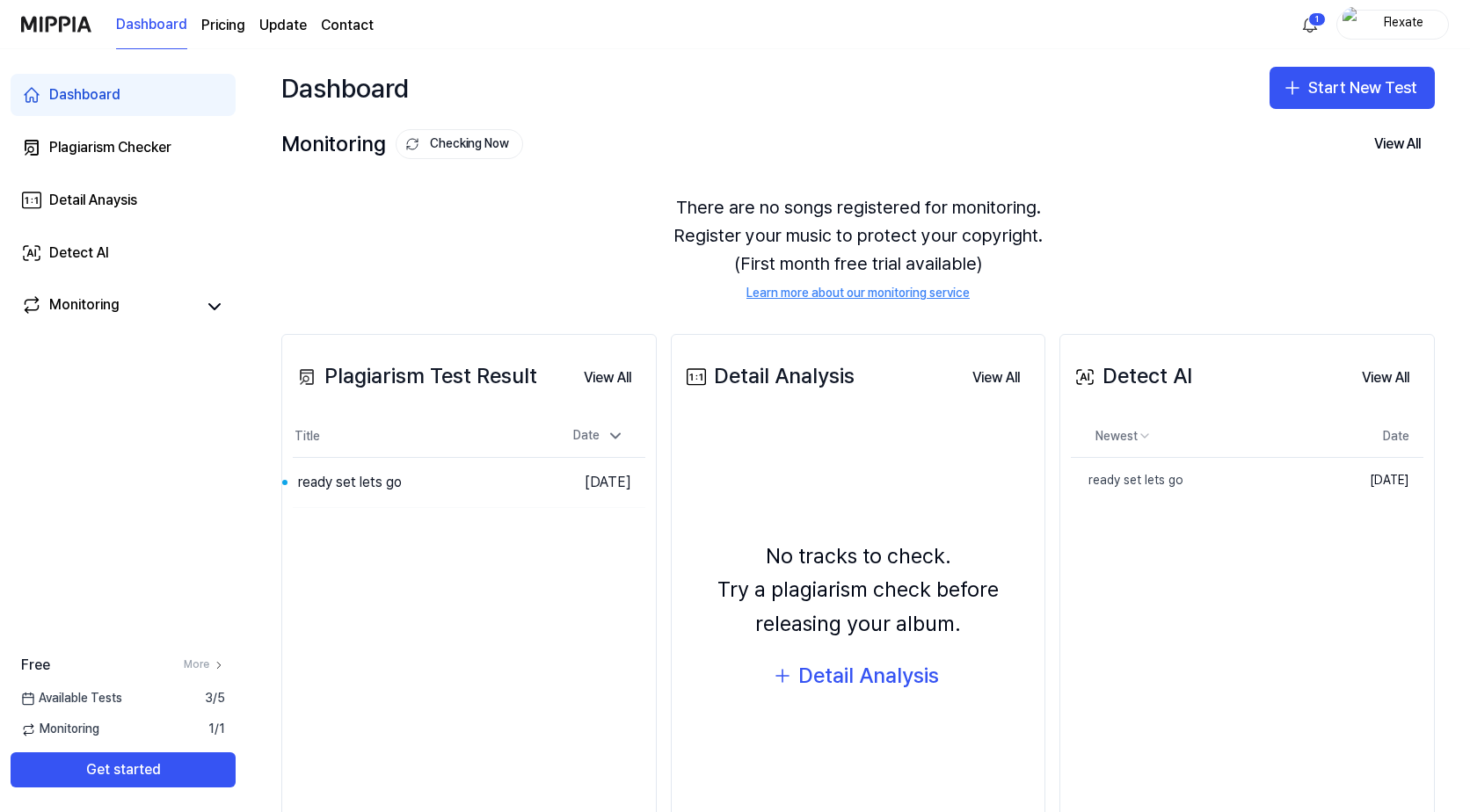
click at [477, 142] on button "Checking Now" at bounding box center [459, 144] width 127 height 30
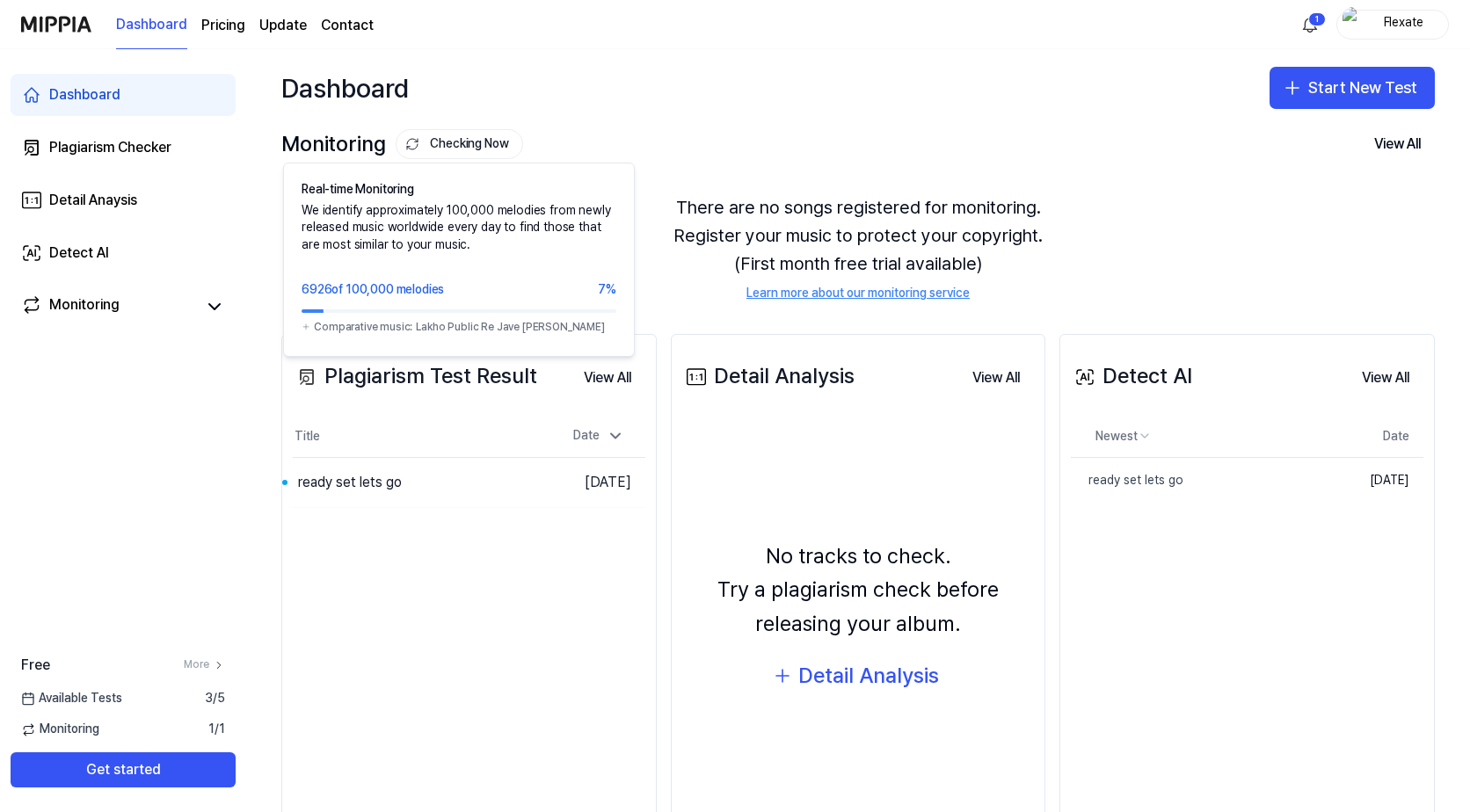
click at [448, 135] on button "Checking Now" at bounding box center [459, 144] width 127 height 30
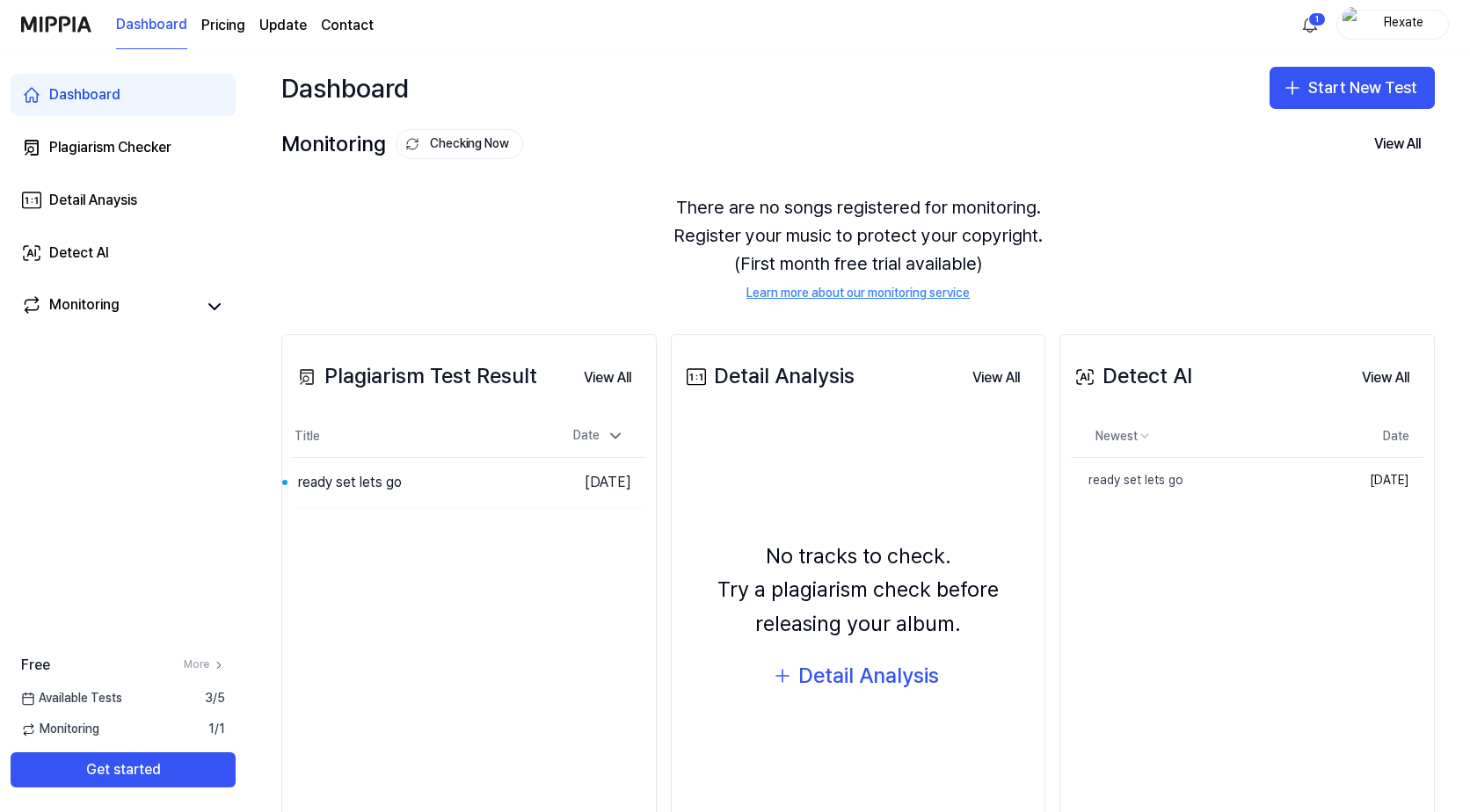
click at [460, 137] on button "Checking Now" at bounding box center [459, 144] width 127 height 30
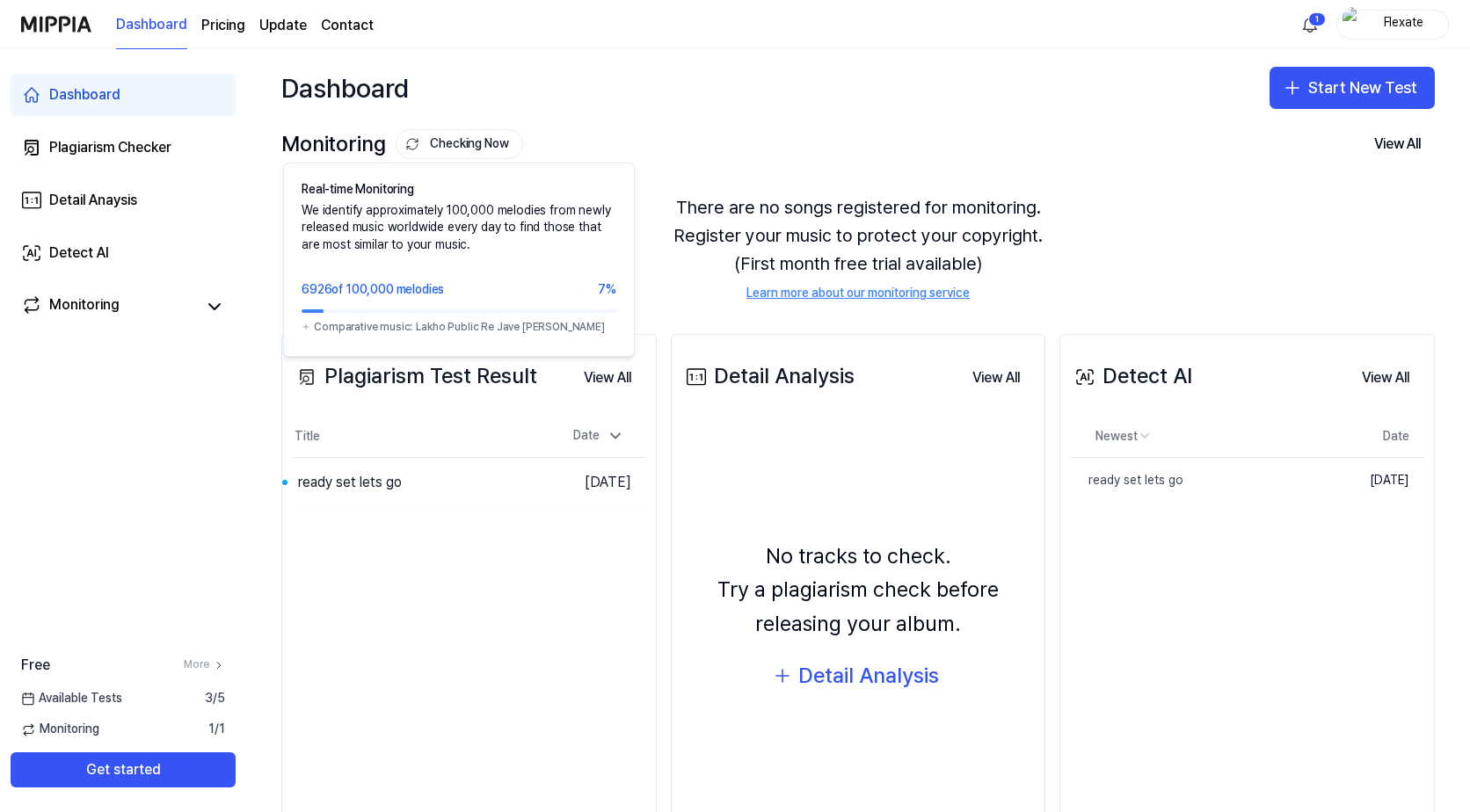
click at [460, 137] on button "Checking Now" at bounding box center [459, 144] width 127 height 30
click at [449, 141] on button "Checking Now" at bounding box center [459, 144] width 127 height 30
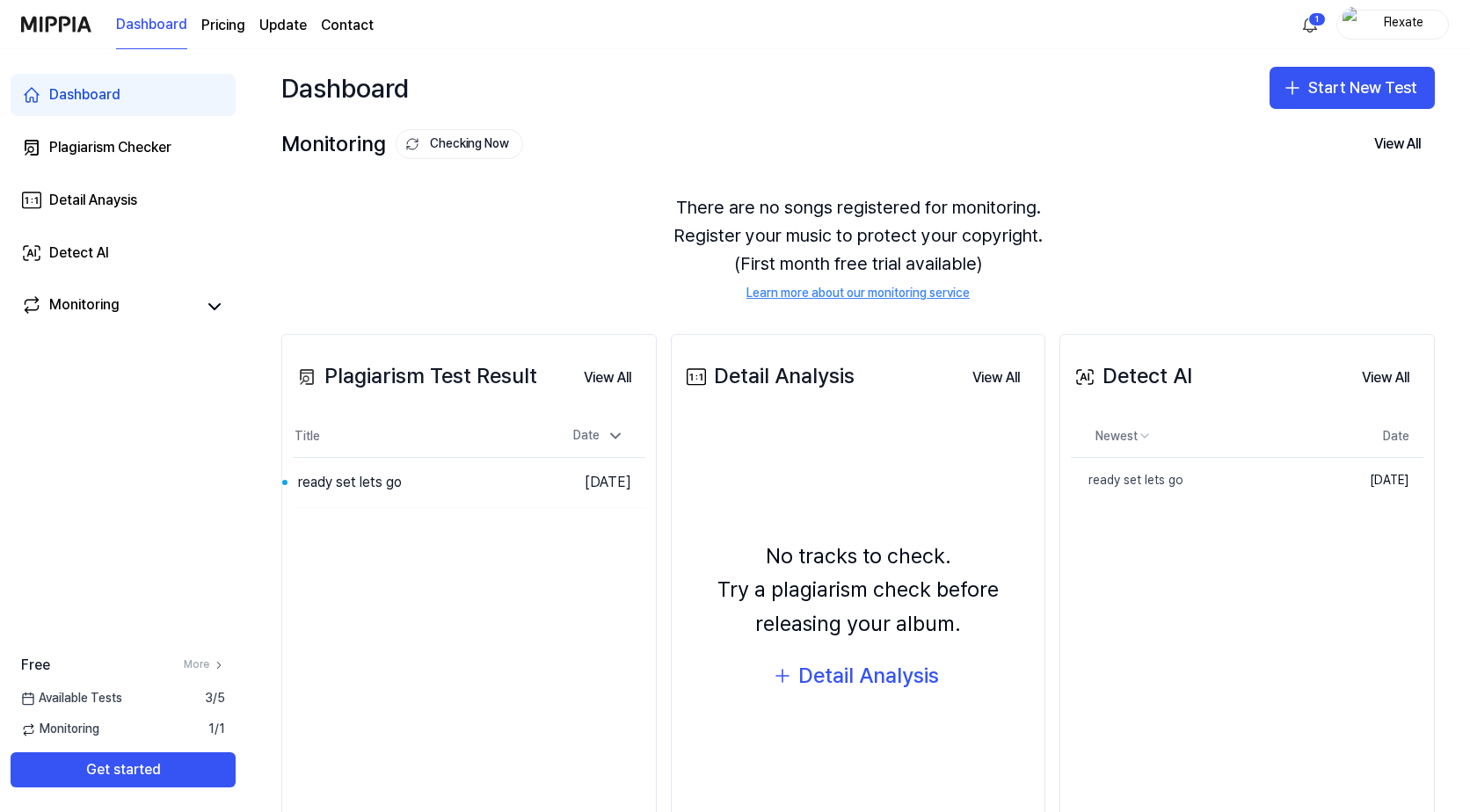
drag, startPoint x: 449, startPoint y: 141, endPoint x: 435, endPoint y: 140, distance: 14.0
click at [435, 140] on button "Checking Now" at bounding box center [459, 144] width 127 height 30
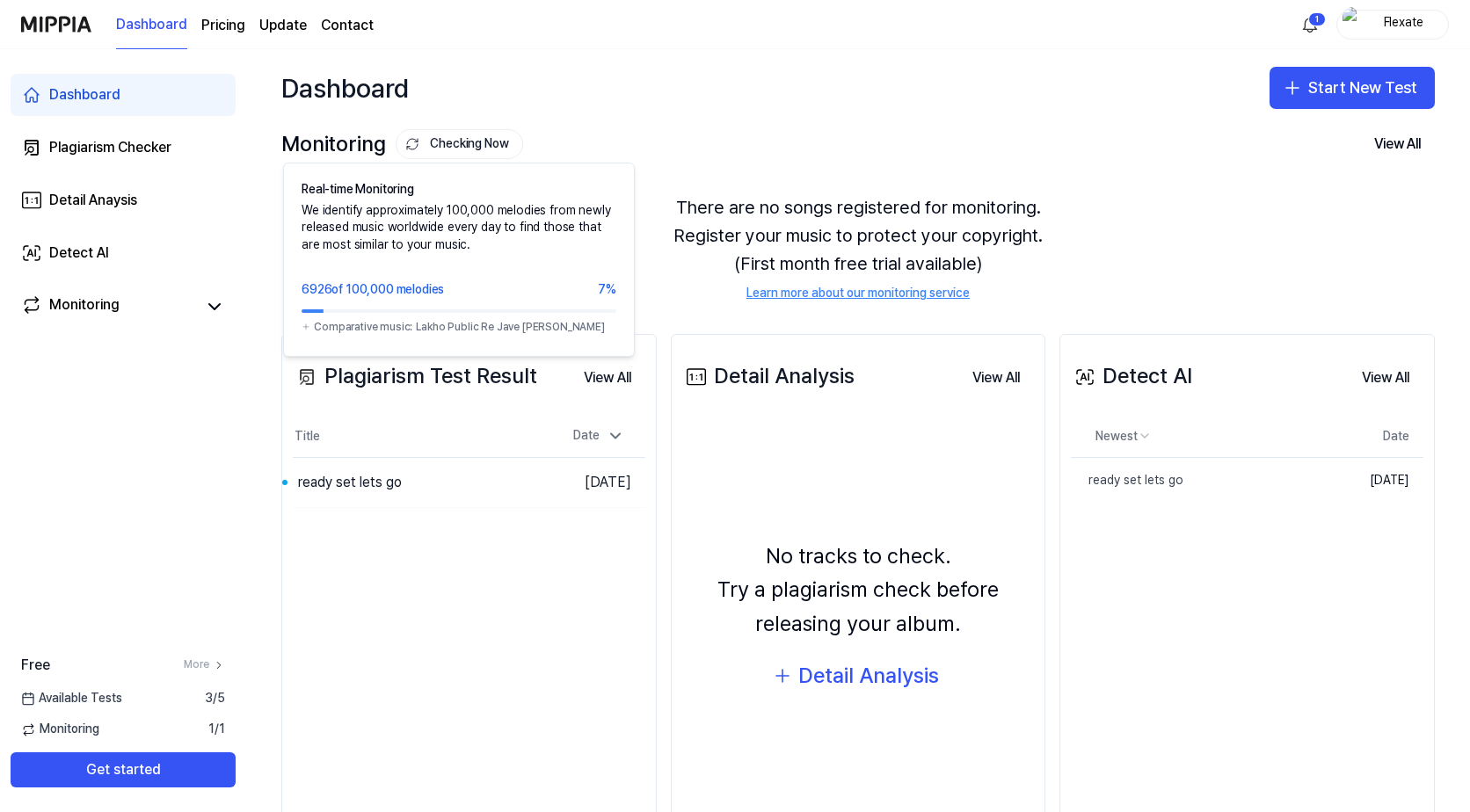
click at [435, 140] on button "Checking Now" at bounding box center [459, 144] width 127 height 30
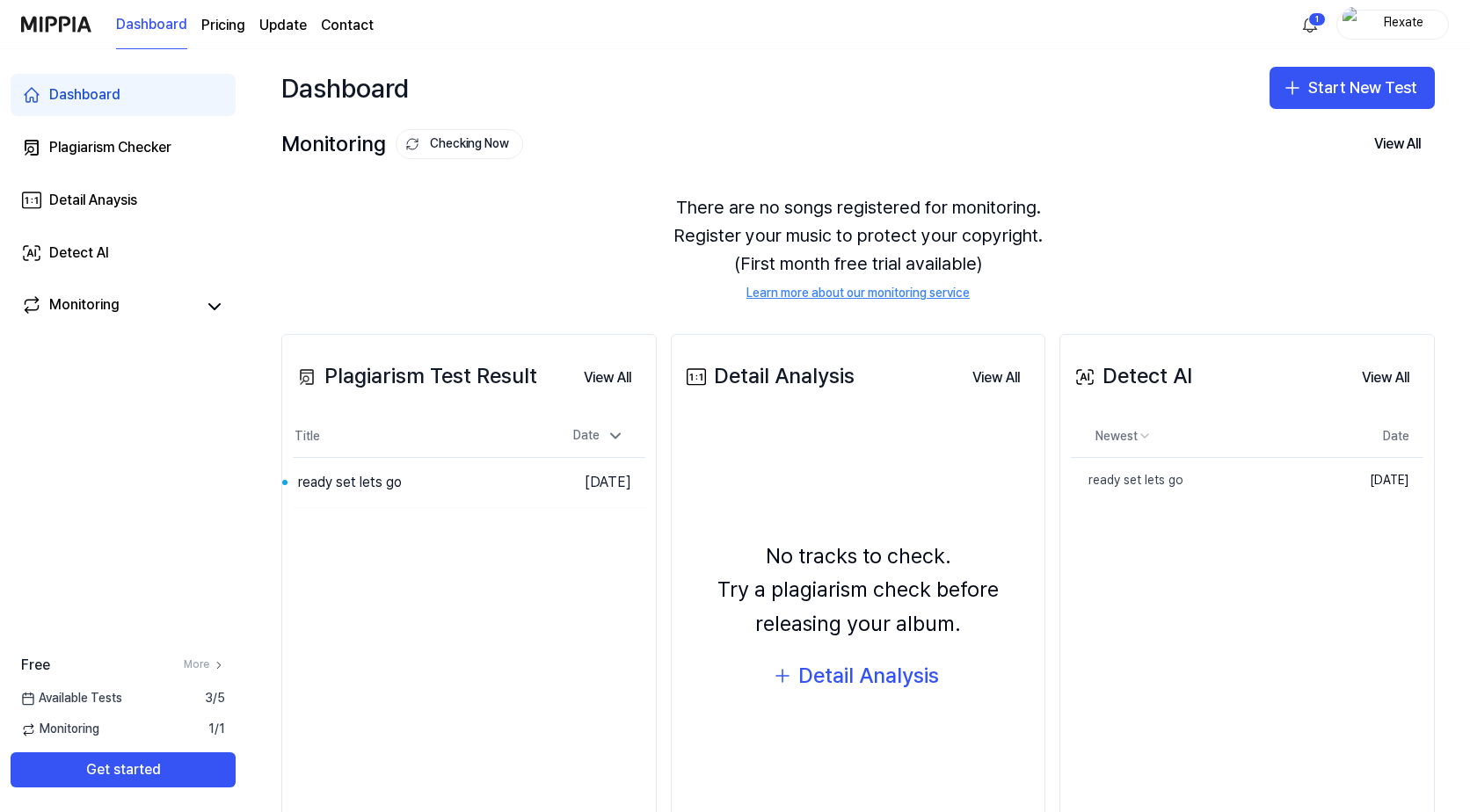
click at [435, 140] on button "Checking Now" at bounding box center [459, 144] width 127 height 30
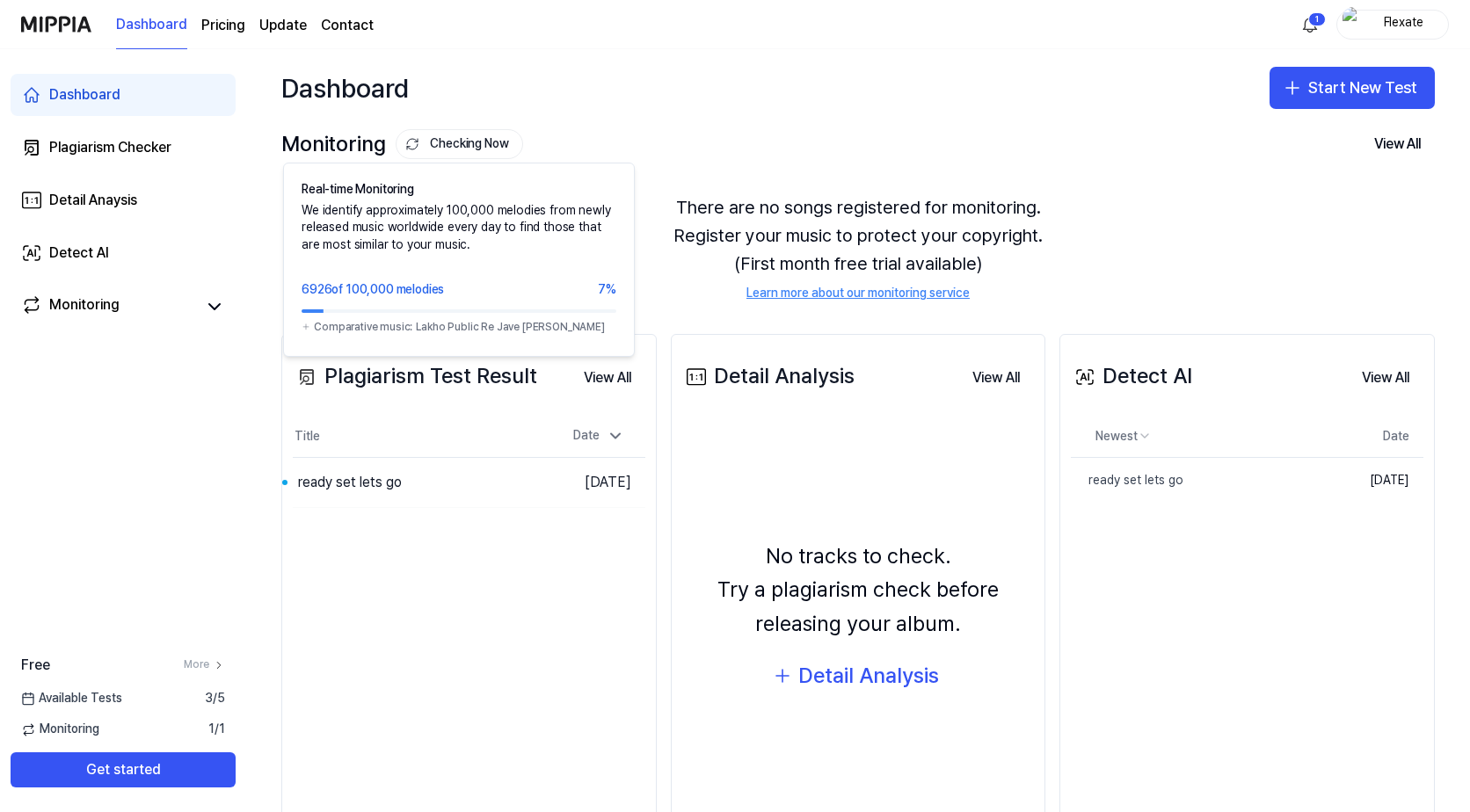
click at [435, 140] on button "Checking Now" at bounding box center [459, 144] width 127 height 30
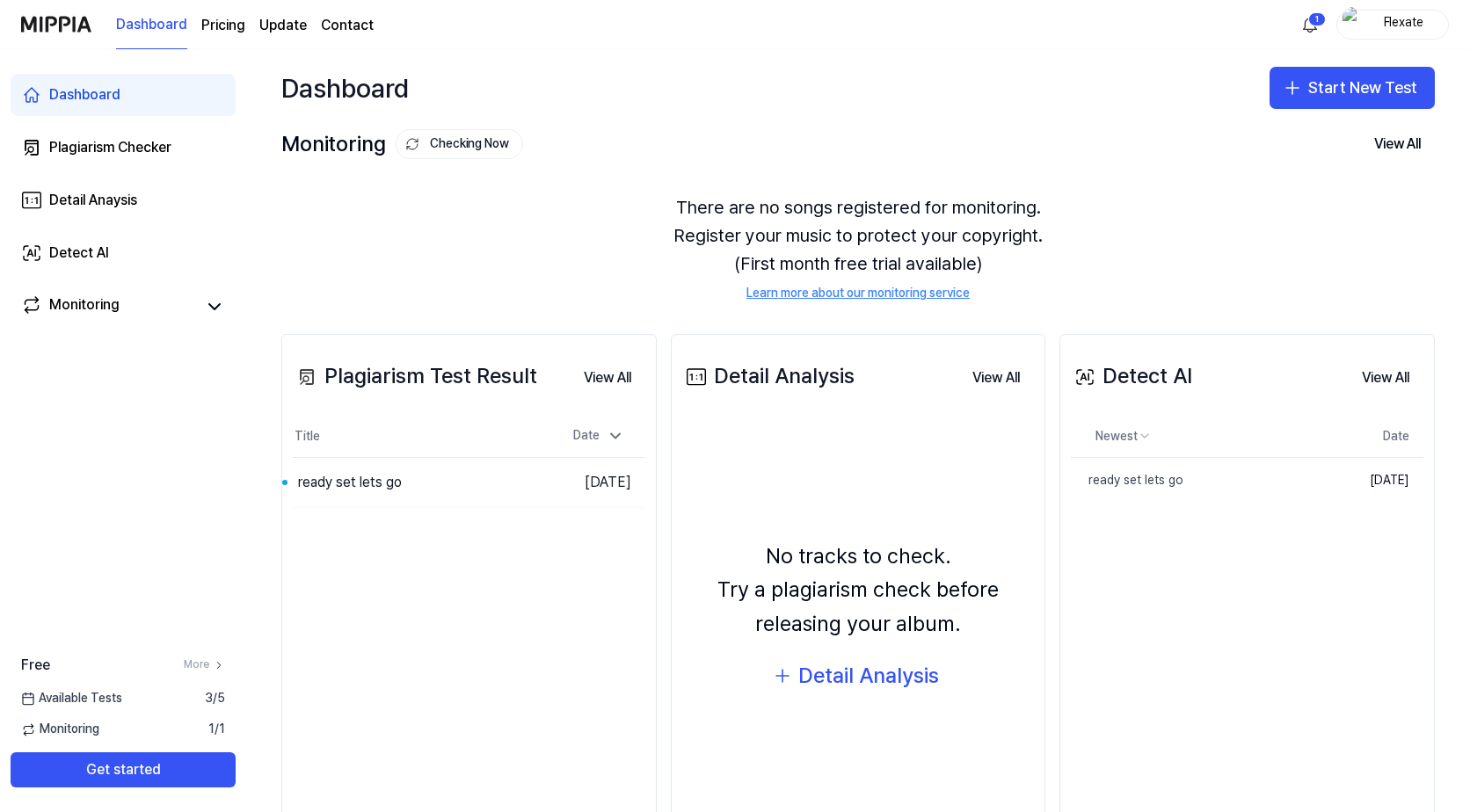
click at [435, 140] on button "Checking Now" at bounding box center [459, 144] width 127 height 30
click at [106, 144] on div "Plagiarism Checker" at bounding box center [110, 147] width 122 height 21
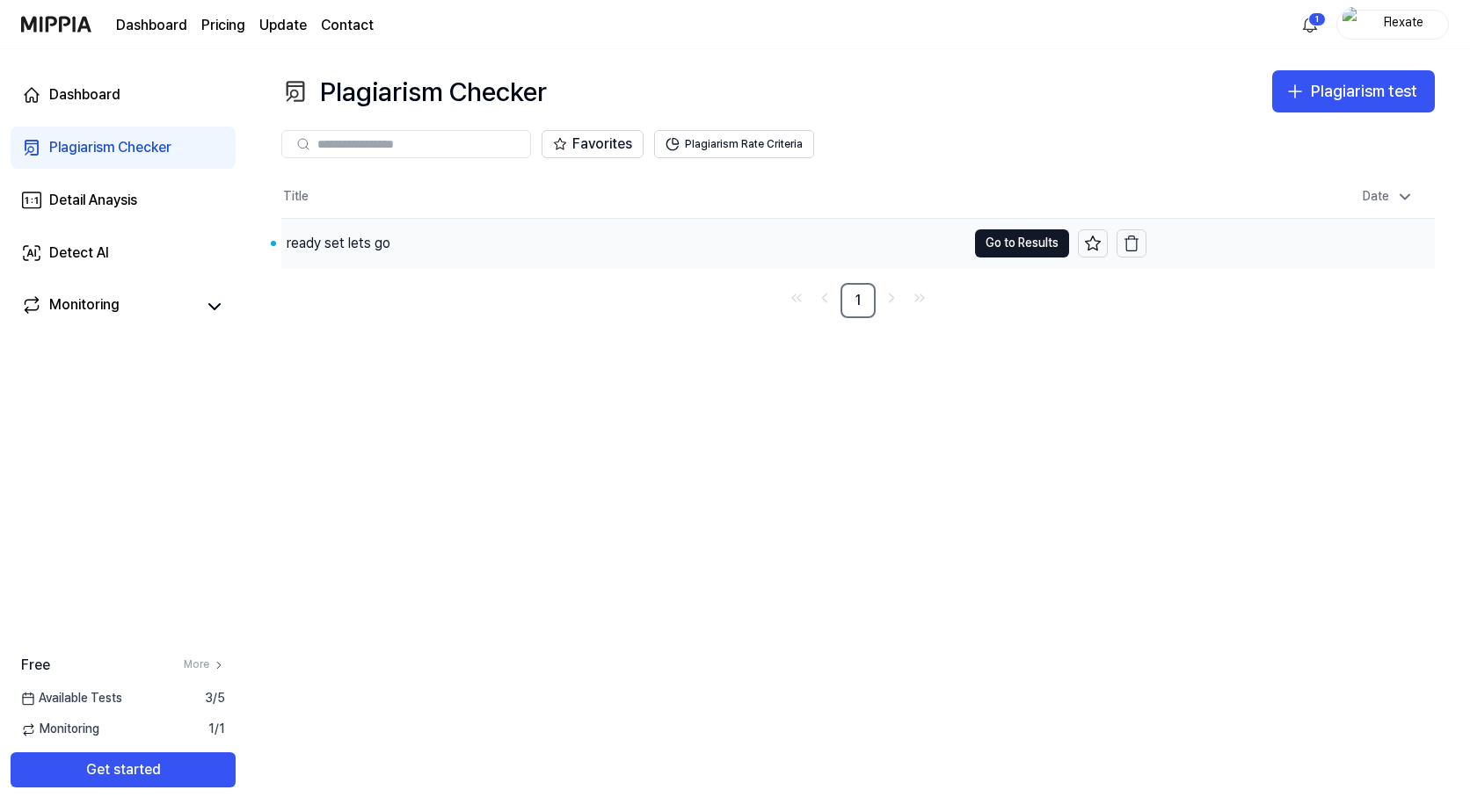
click at [369, 242] on div "ready set lets go" at bounding box center [339, 244] width 104 height 21
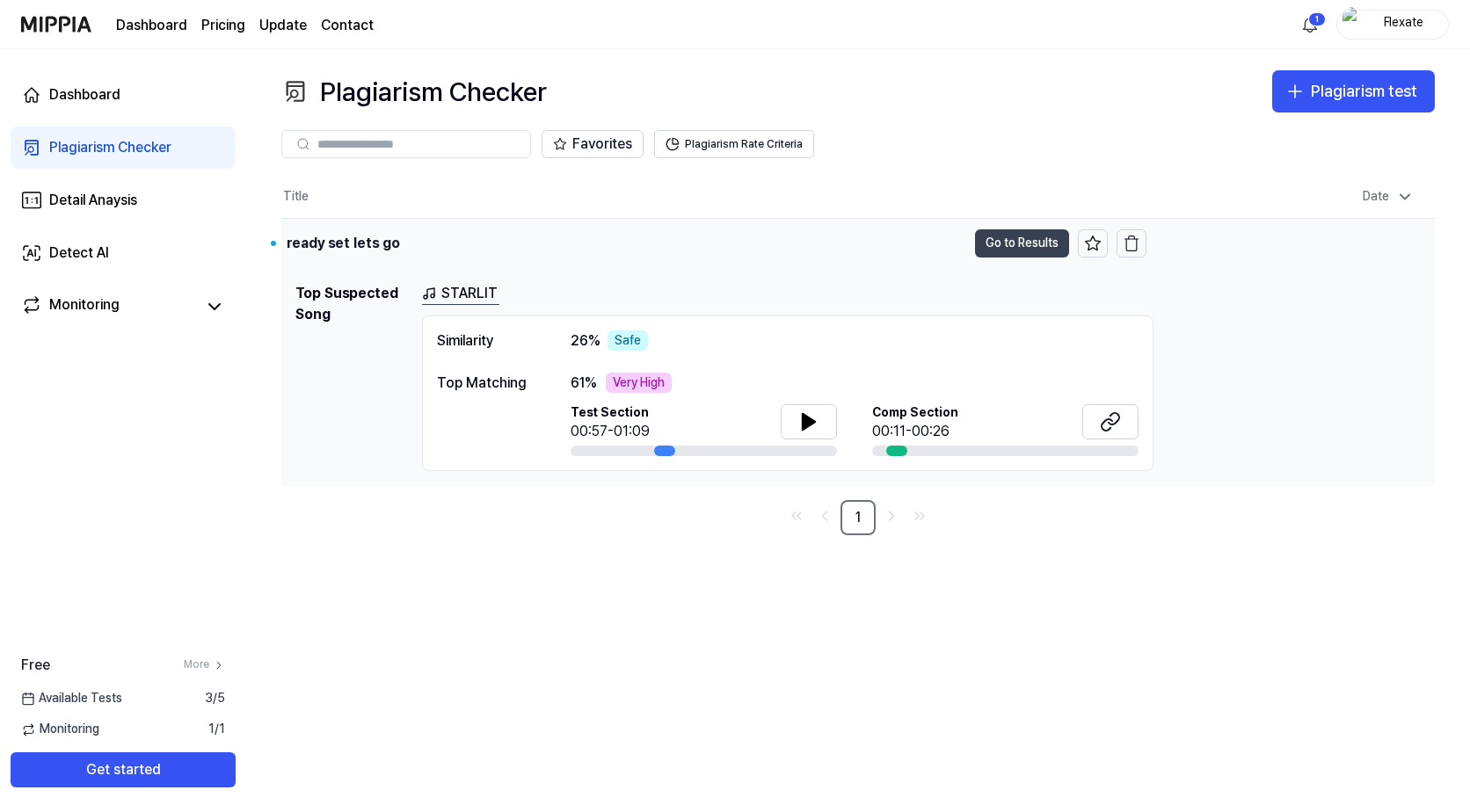
click at [1012, 235] on button "Go to Results" at bounding box center [1022, 244] width 94 height 28
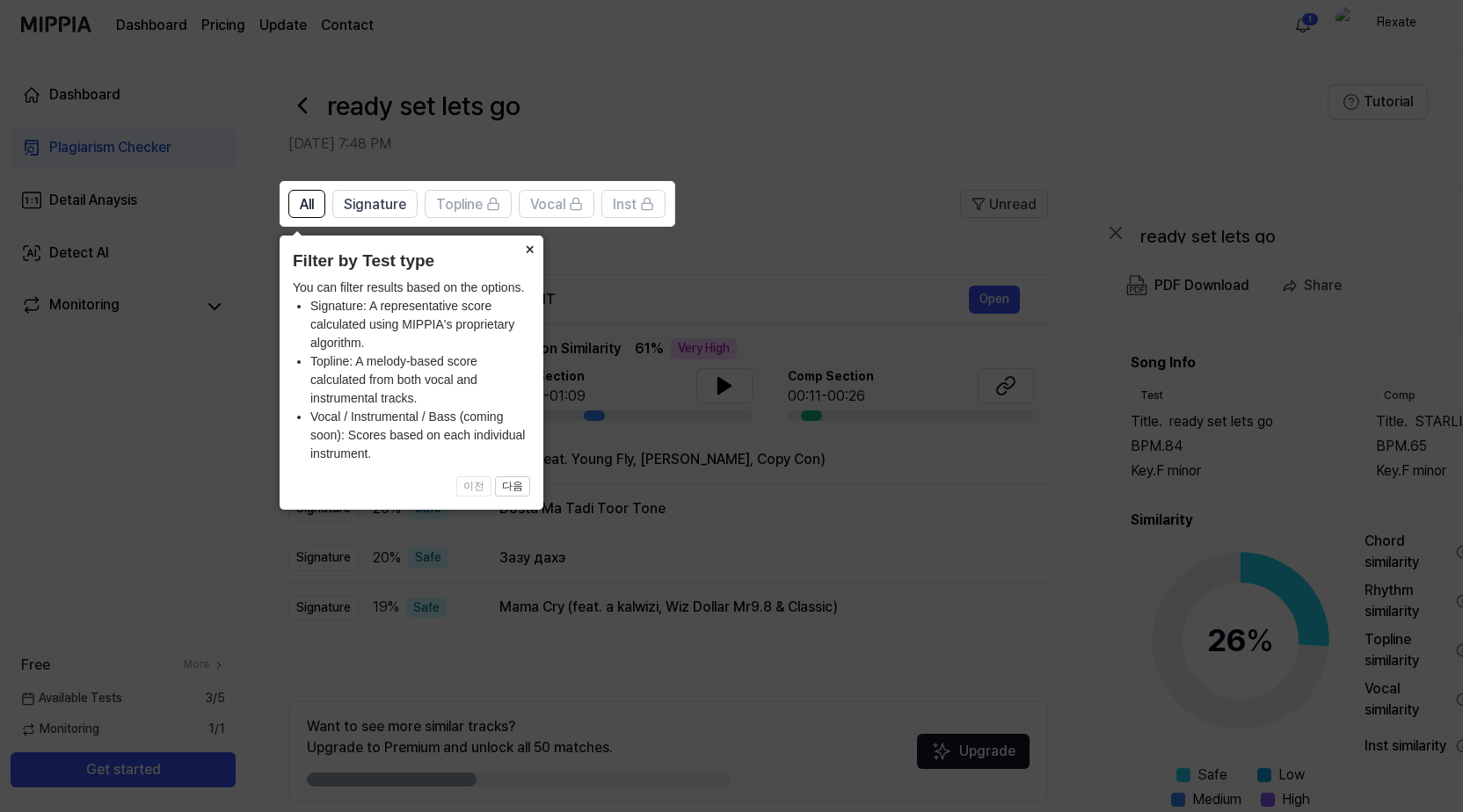
click at [530, 248] on button "×" at bounding box center [530, 248] width 28 height 25
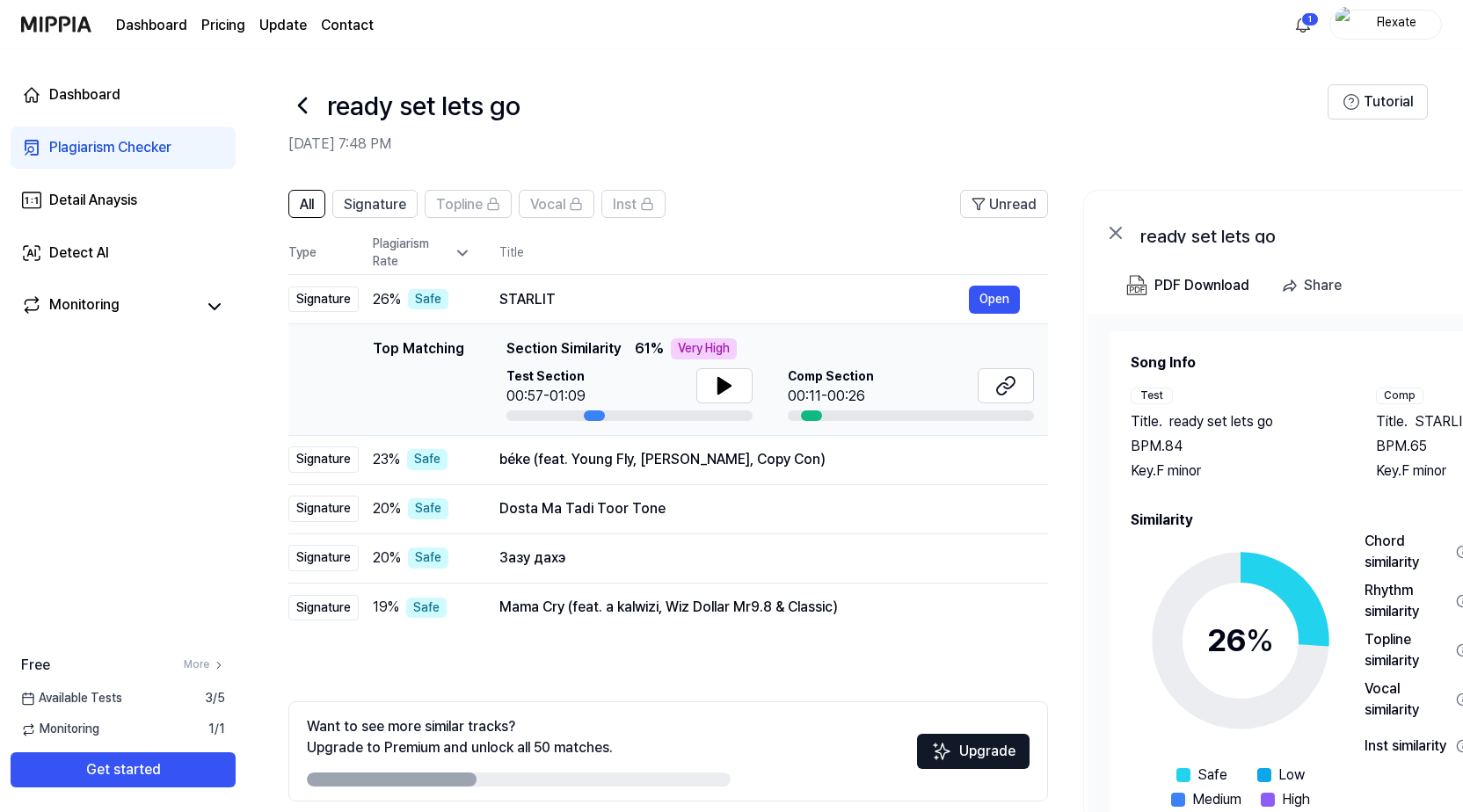
drag, startPoint x: 500, startPoint y: 298, endPoint x: 600, endPoint y: 333, distance: 105.9
click at [600, 333] on tbody "Signature 26 % Safe STARLIT Open Top Matching Top Matching Section Similarity 6…" at bounding box center [668, 454] width 760 height 357
drag, startPoint x: 373, startPoint y: 351, endPoint x: 626, endPoint y: 350, distance: 253.0
click at [642, 356] on div "Top Matching Top Matching Section Similarity 61 % Very High Test Section 00:57-…" at bounding box center [668, 380] width 732 height 83
drag, startPoint x: 508, startPoint y: 350, endPoint x: 680, endPoint y: 359, distance: 172.2
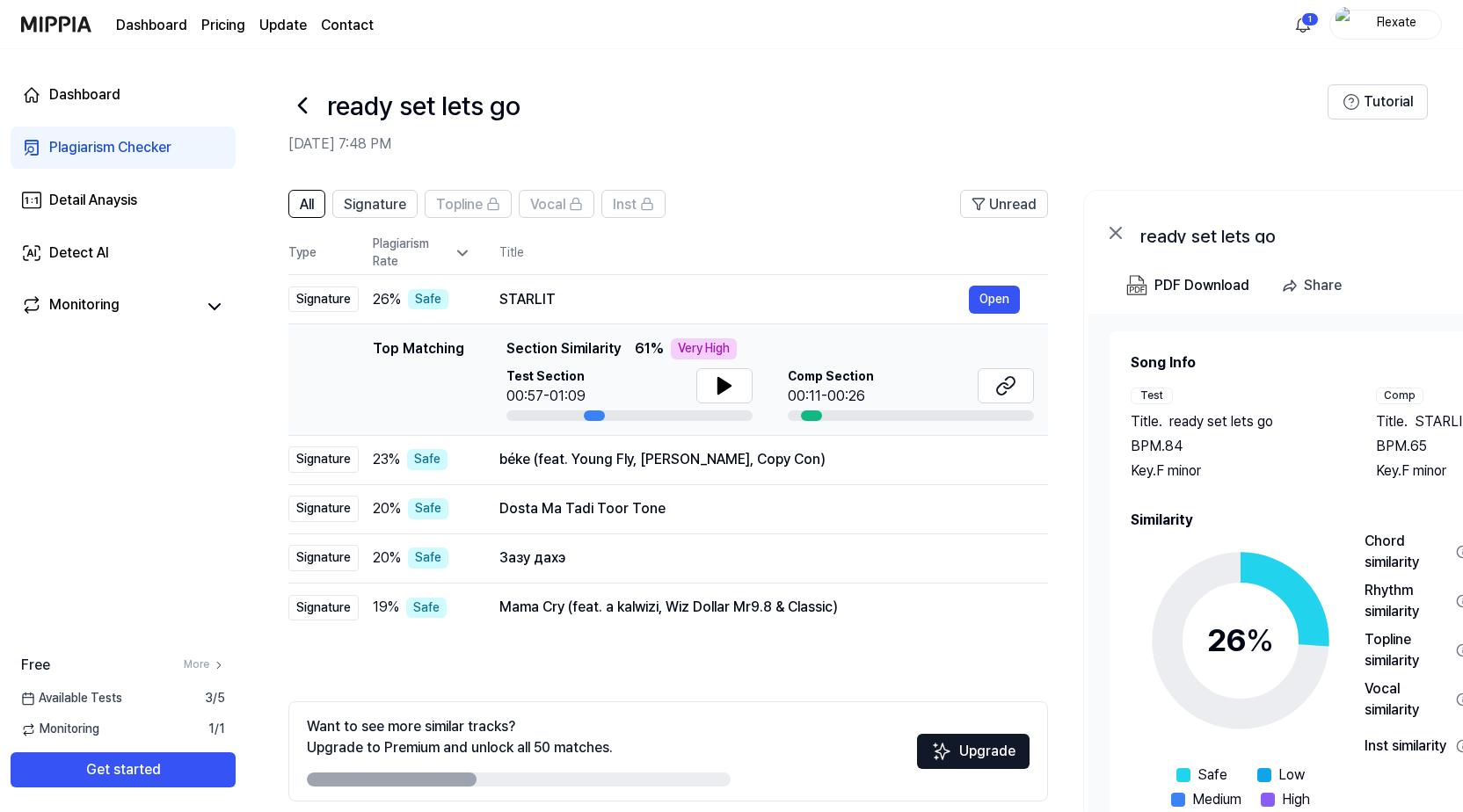
click at [634, 341] on div "Top Matching Section Similarity 61 % Very High" at bounding box center [771, 349] width 528 height 21
click at [728, 380] on icon at bounding box center [725, 386] width 21 height 21
click at [724, 382] on icon at bounding box center [725, 386] width 21 height 21
drag, startPoint x: 436, startPoint y: 777, endPoint x: 565, endPoint y: 771, distance: 129.1
click at [565, 771] on div "Want to see more similar tracks? Upgrade to Premium and unlock all 50 matches." at bounding box center [519, 752] width 424 height 71
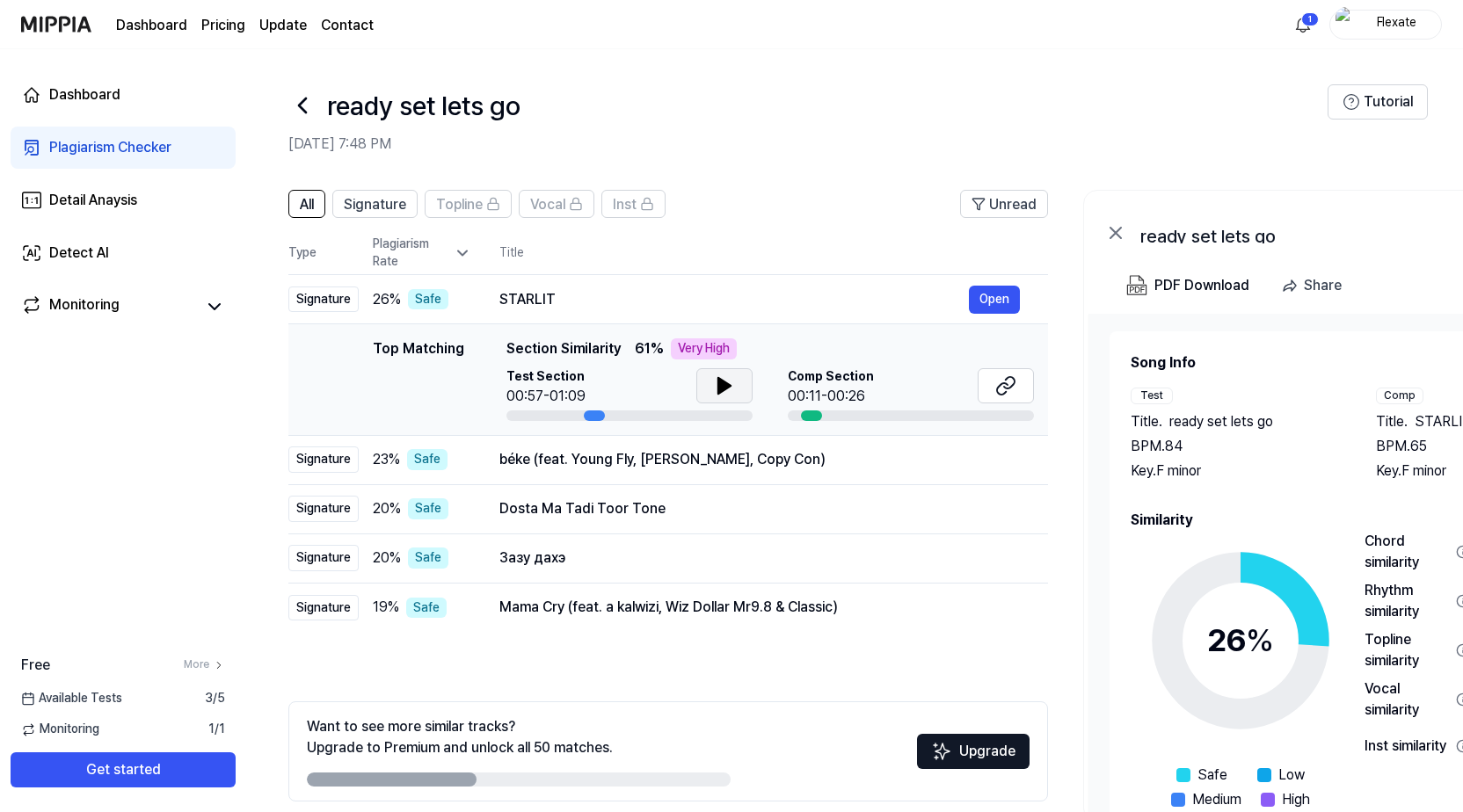
drag, startPoint x: 471, startPoint y: 778, endPoint x: 782, endPoint y: 786, distance: 311.1
click at [744, 786] on div "Want to see more similar tracks? Upgrade to Premium and unlock all 50 matches. …" at bounding box center [668, 752] width 760 height 101
click at [1011, 292] on button "Open" at bounding box center [995, 300] width 51 height 28
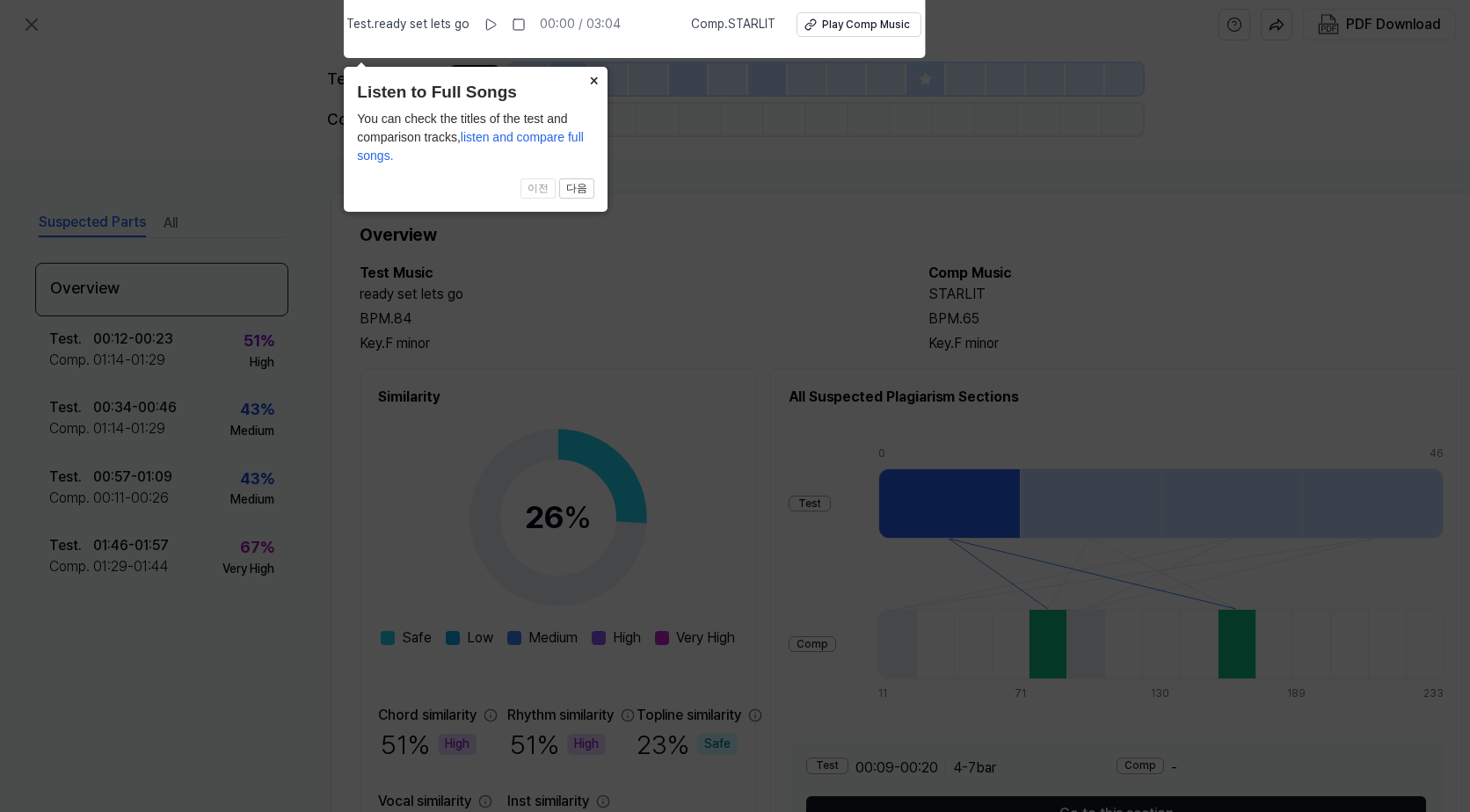
click at [592, 79] on button "×" at bounding box center [593, 79] width 28 height 25
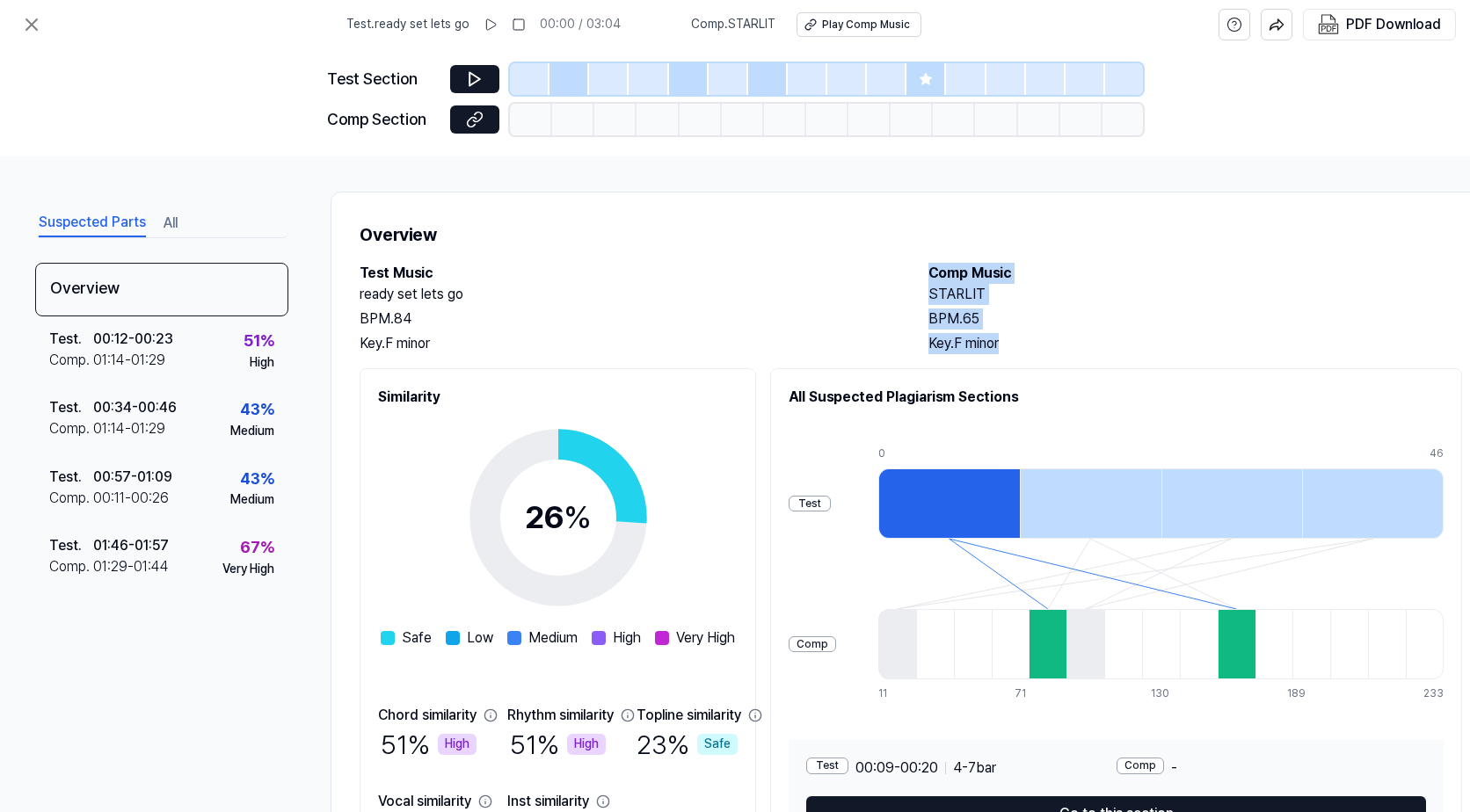
drag, startPoint x: 930, startPoint y: 270, endPoint x: 1064, endPoint y: 349, distance: 155.6
click at [1064, 349] on div "Comp Music STARLIT BPM. 65 Key. F minor" at bounding box center [1195, 309] width 534 height 92
drag, startPoint x: 1064, startPoint y: 349, endPoint x: 1263, endPoint y: 330, distance: 199.9
click at [1263, 330] on div "STARLIT BPM. 65 Key. F minor" at bounding box center [1195, 320] width 534 height 71
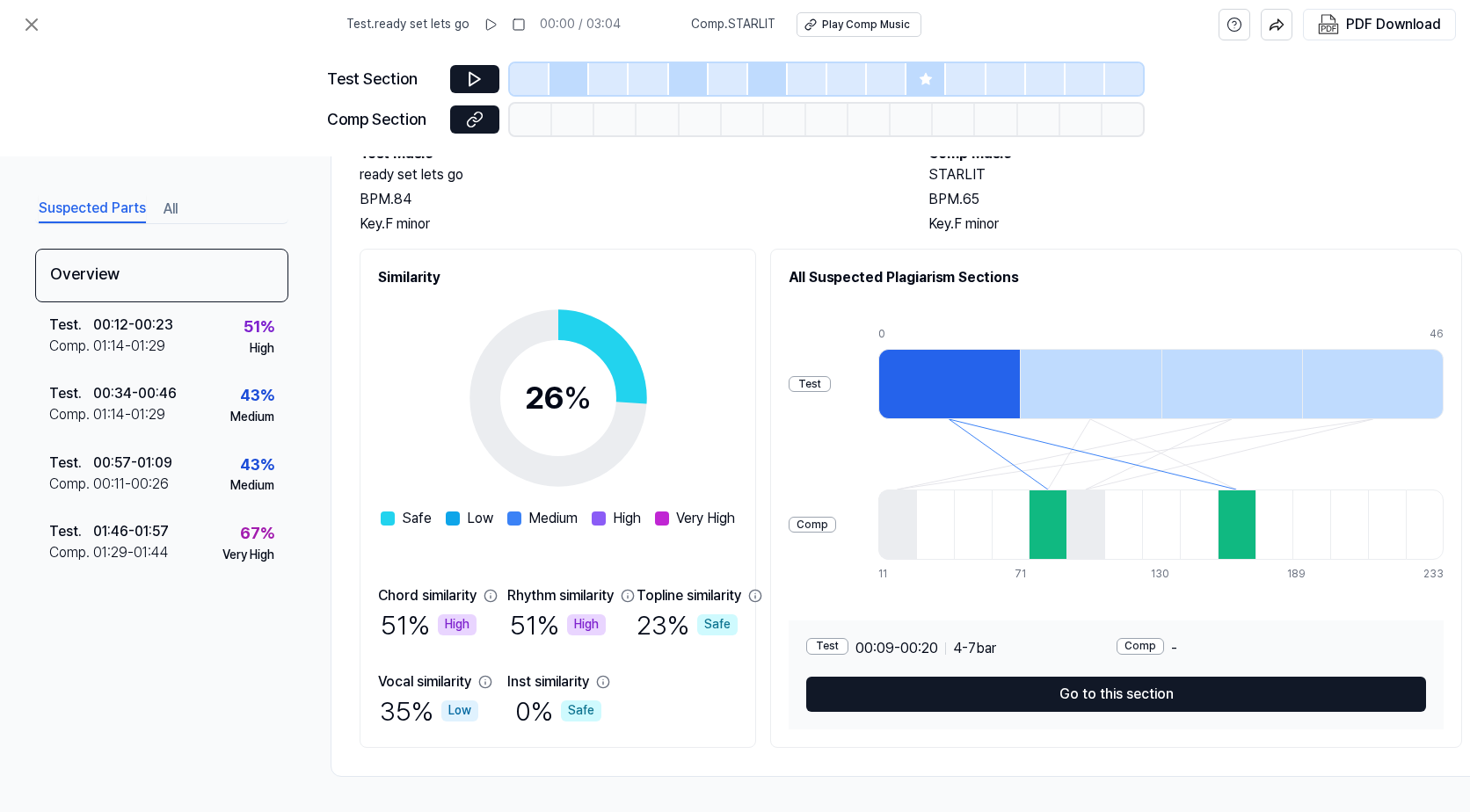
scroll to position [126, 0]
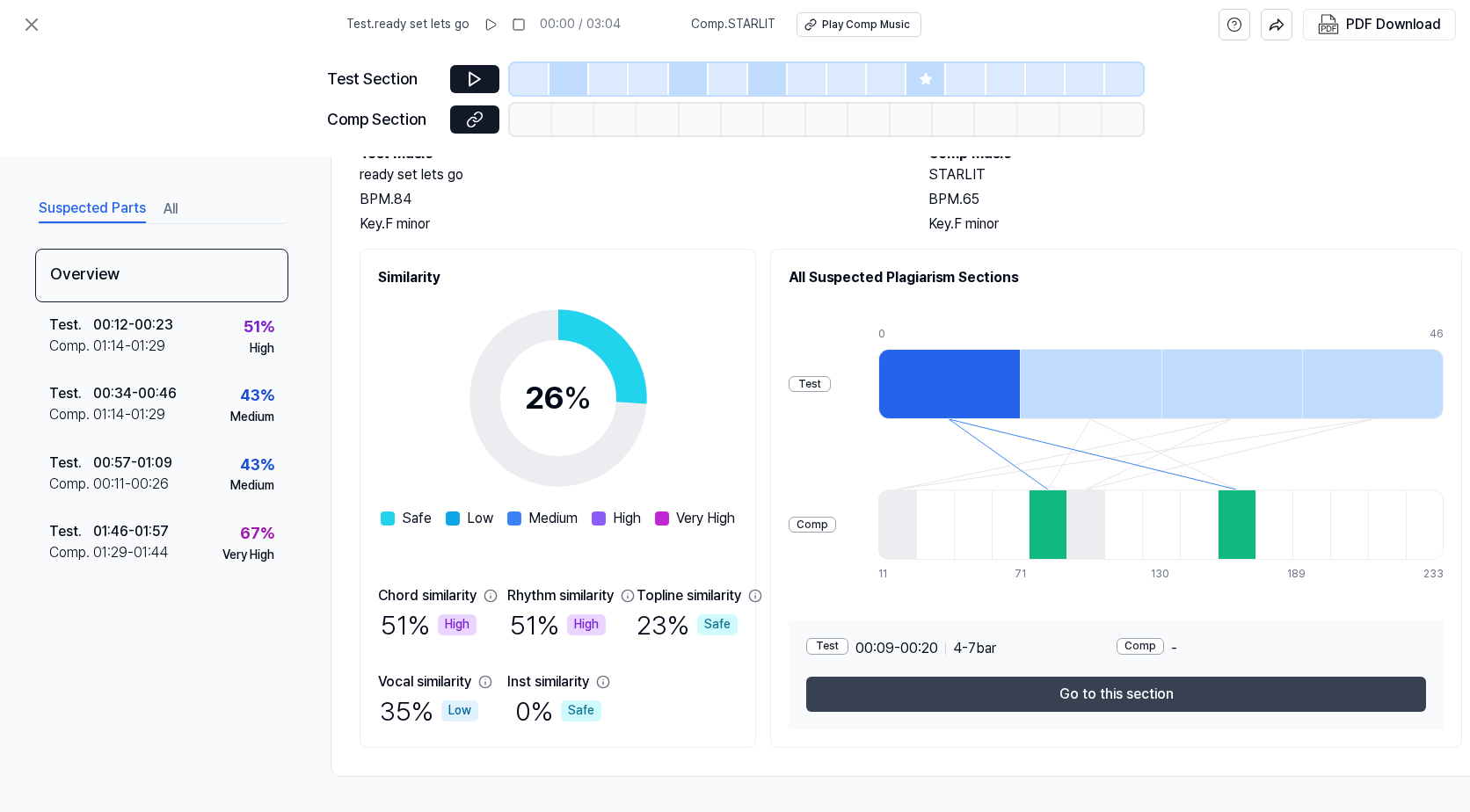
click at [1125, 688] on button "Go to this section" at bounding box center [1116, 695] width 620 height 35
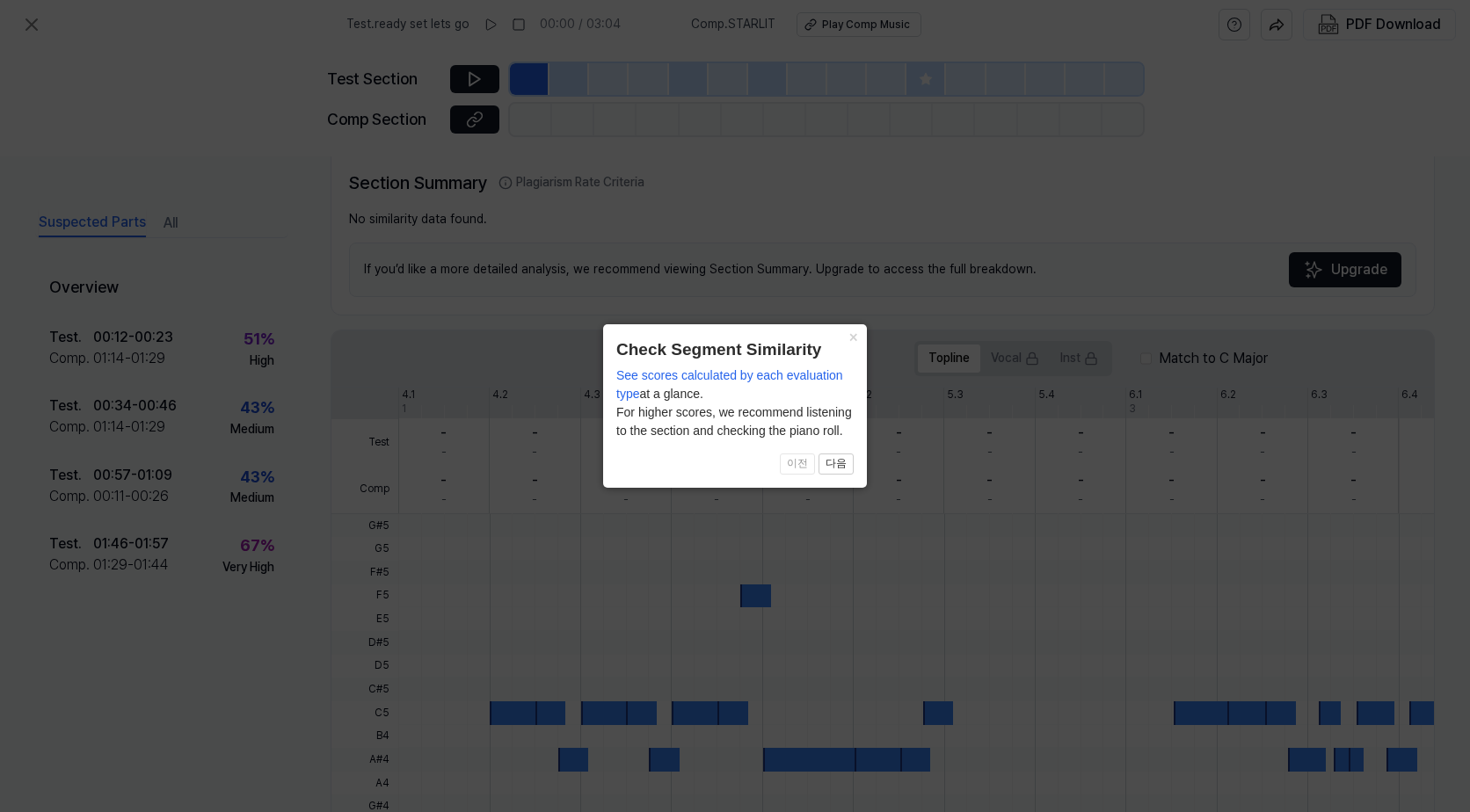
scroll to position [357, 0]
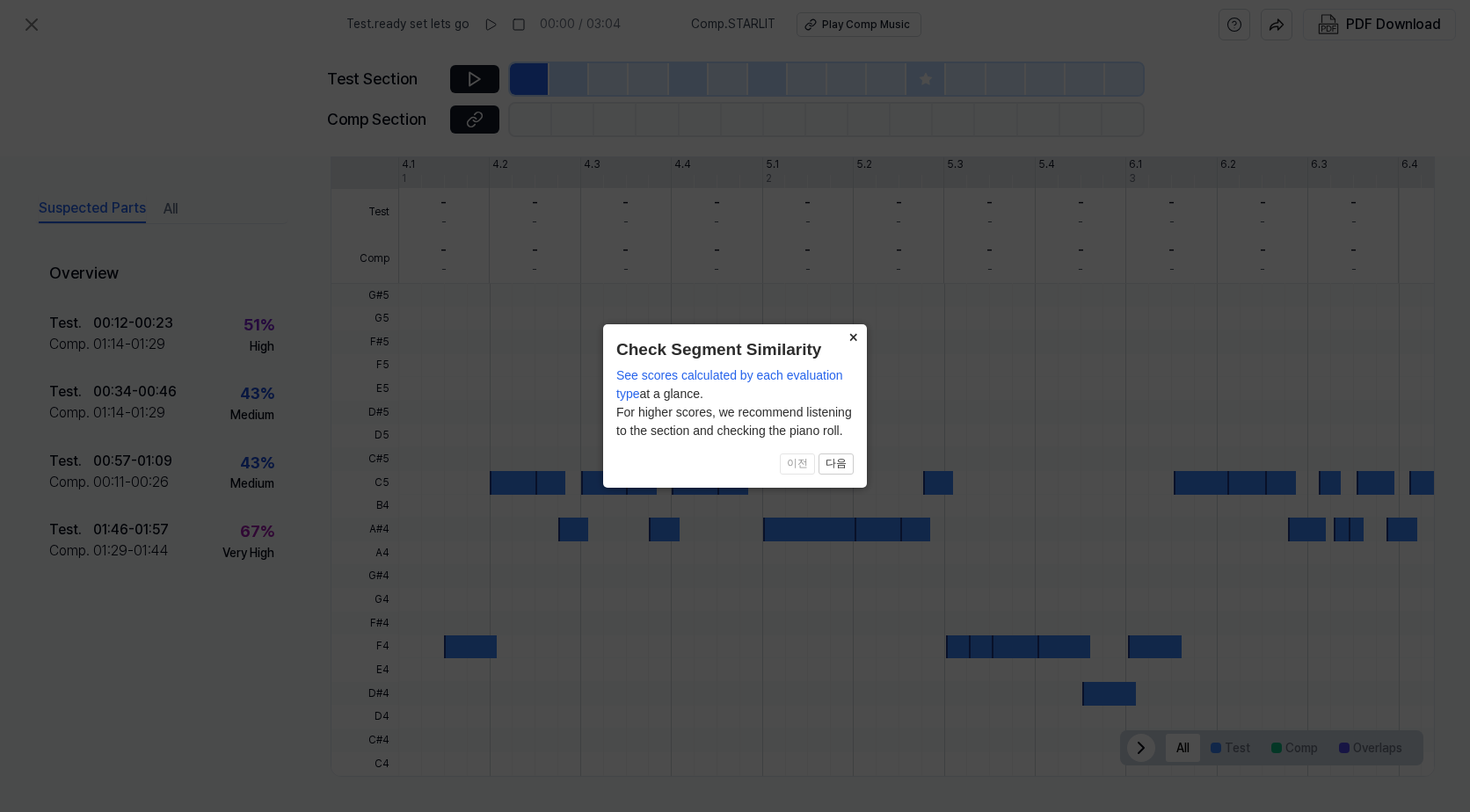
click at [858, 340] on button "×" at bounding box center [853, 337] width 28 height 25
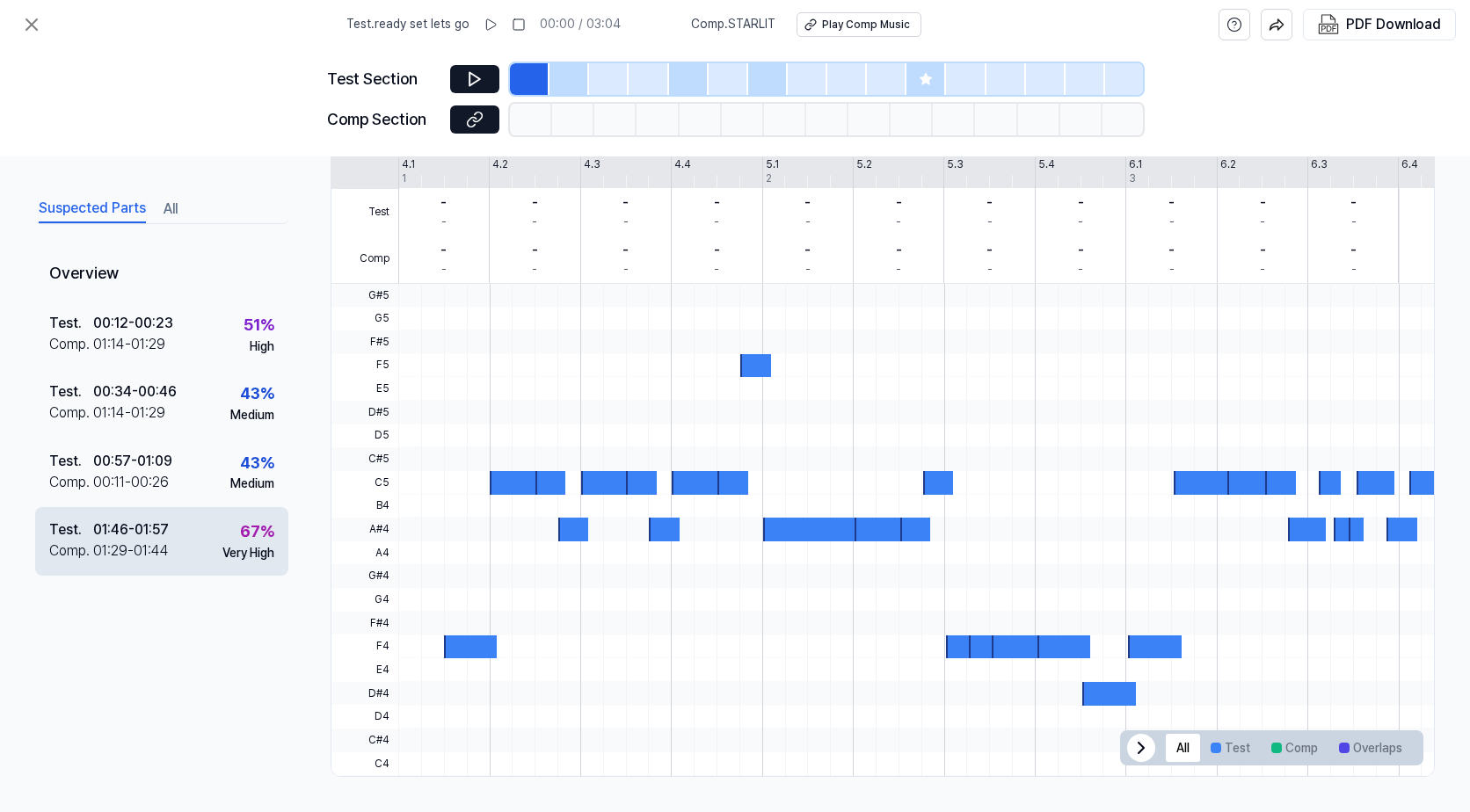
click at [264, 540] on div "67 %" at bounding box center [257, 532] width 34 height 26
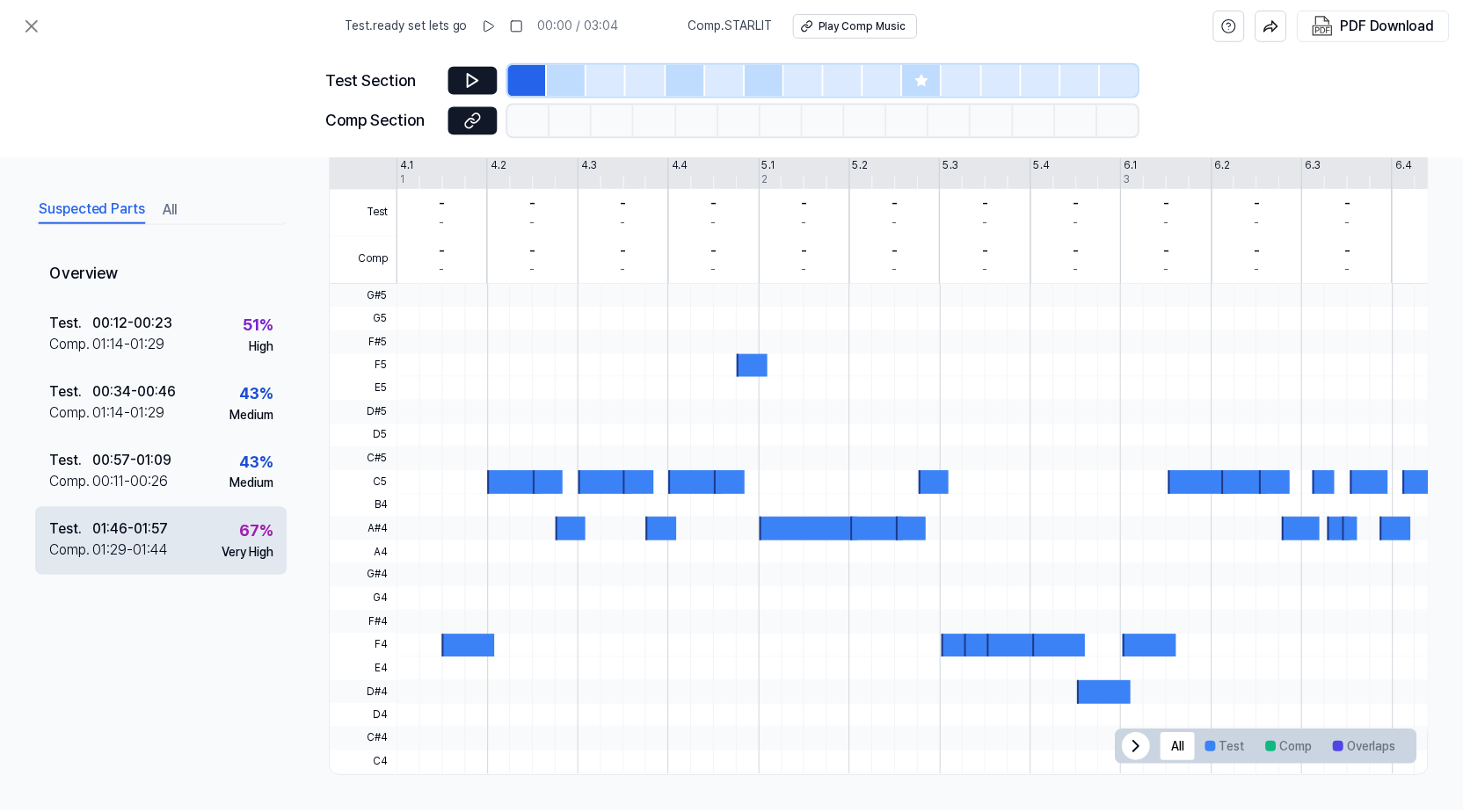
scroll to position [394, 0]
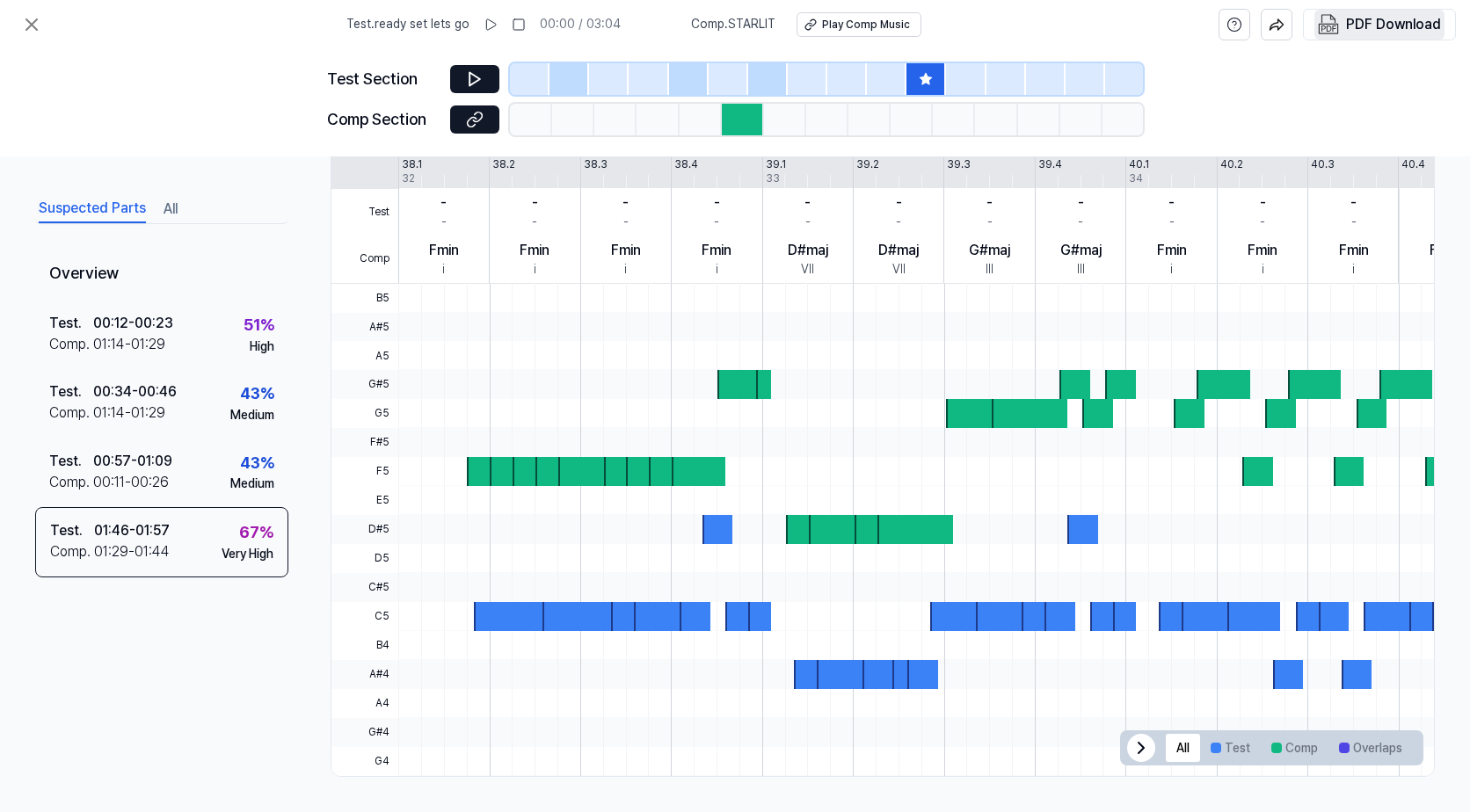
click at [1378, 25] on div "PDF Download" at bounding box center [1394, 25] width 95 height 23
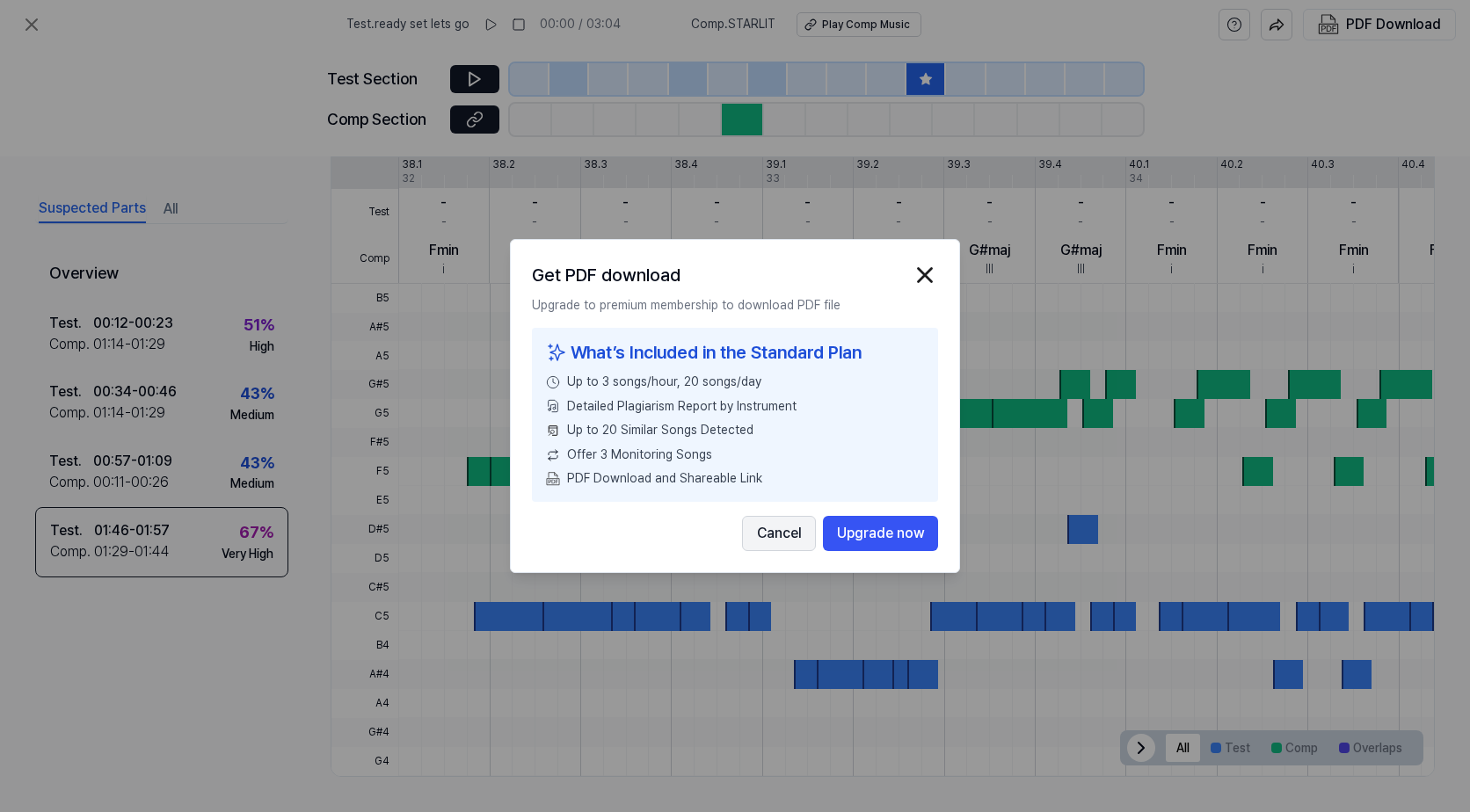
click at [780, 531] on button "Cancel" at bounding box center [780, 534] width 74 height 35
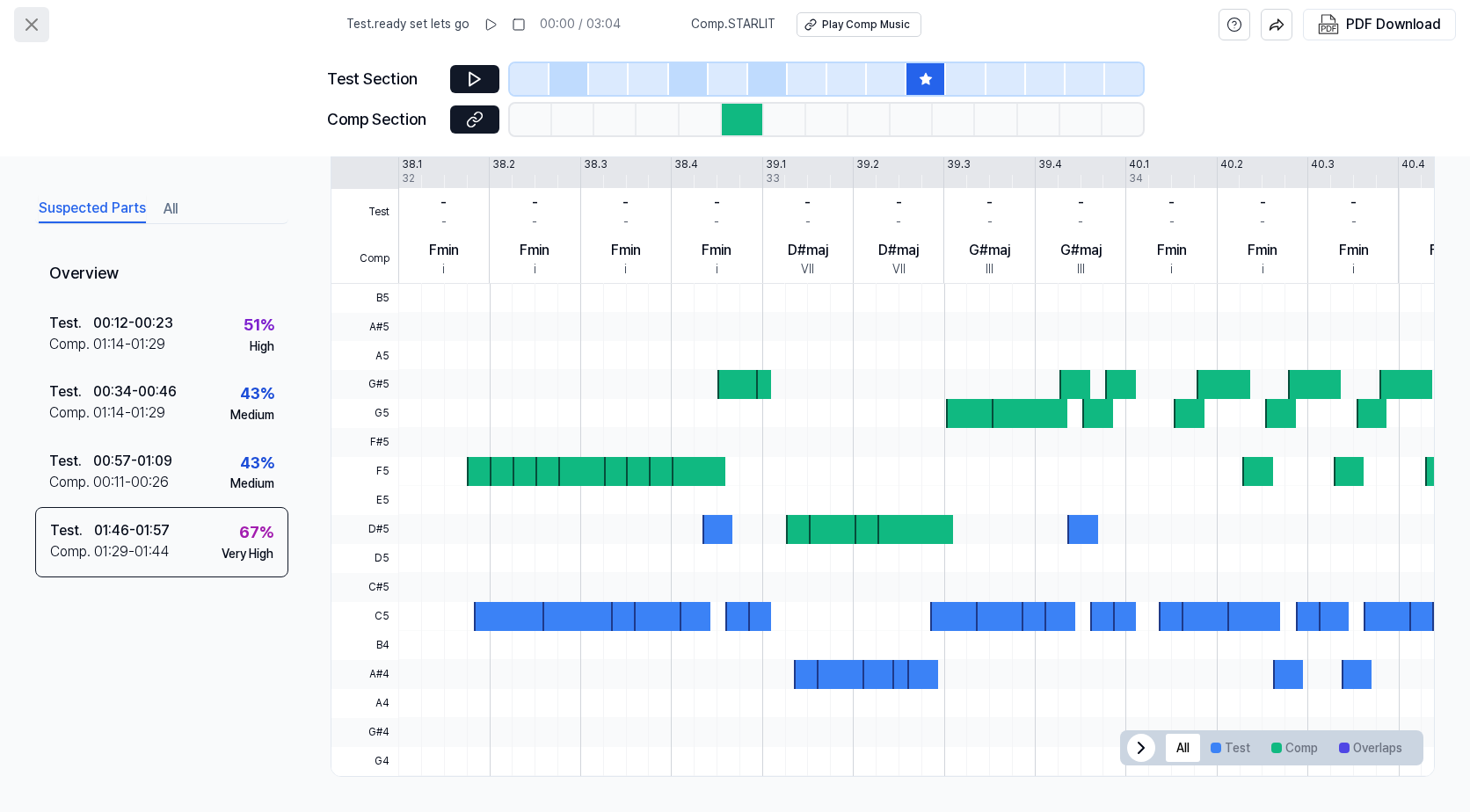
click at [31, 28] on icon at bounding box center [32, 25] width 21 height 21
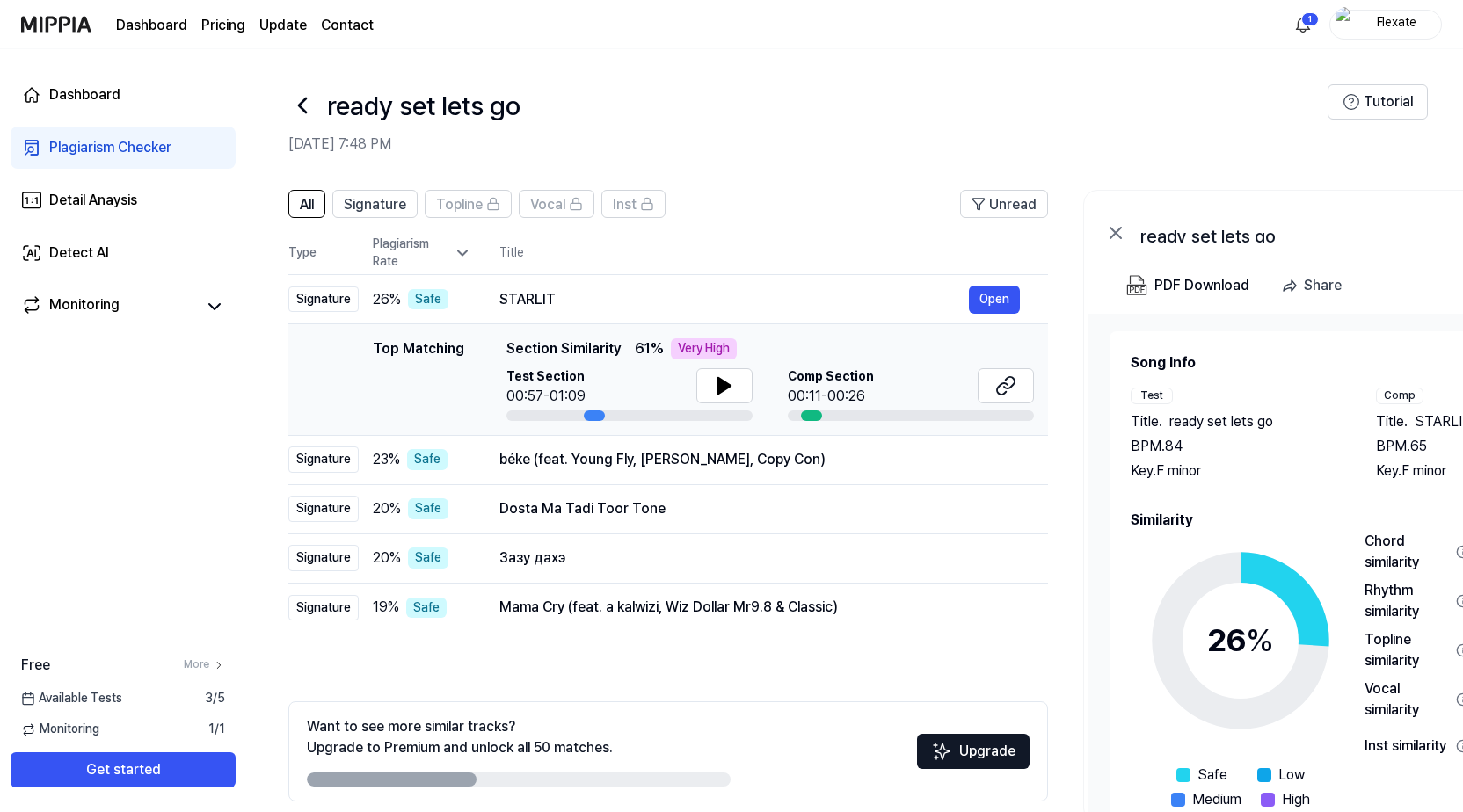
drag, startPoint x: 619, startPoint y: 352, endPoint x: 636, endPoint y: 352, distance: 17.0
click at [636, 352] on div "Top Matching Section Similarity 61 % Very High" at bounding box center [771, 349] width 528 height 21
click at [319, 388] on div "Top Matching Top Matching Section Similarity 61 % Very High Test Section 00:57-…" at bounding box center [668, 380] width 732 height 83
click at [1008, 380] on icon at bounding box center [1006, 386] width 21 height 21
